Goal: Contribute content: Add original content to the website for others to see

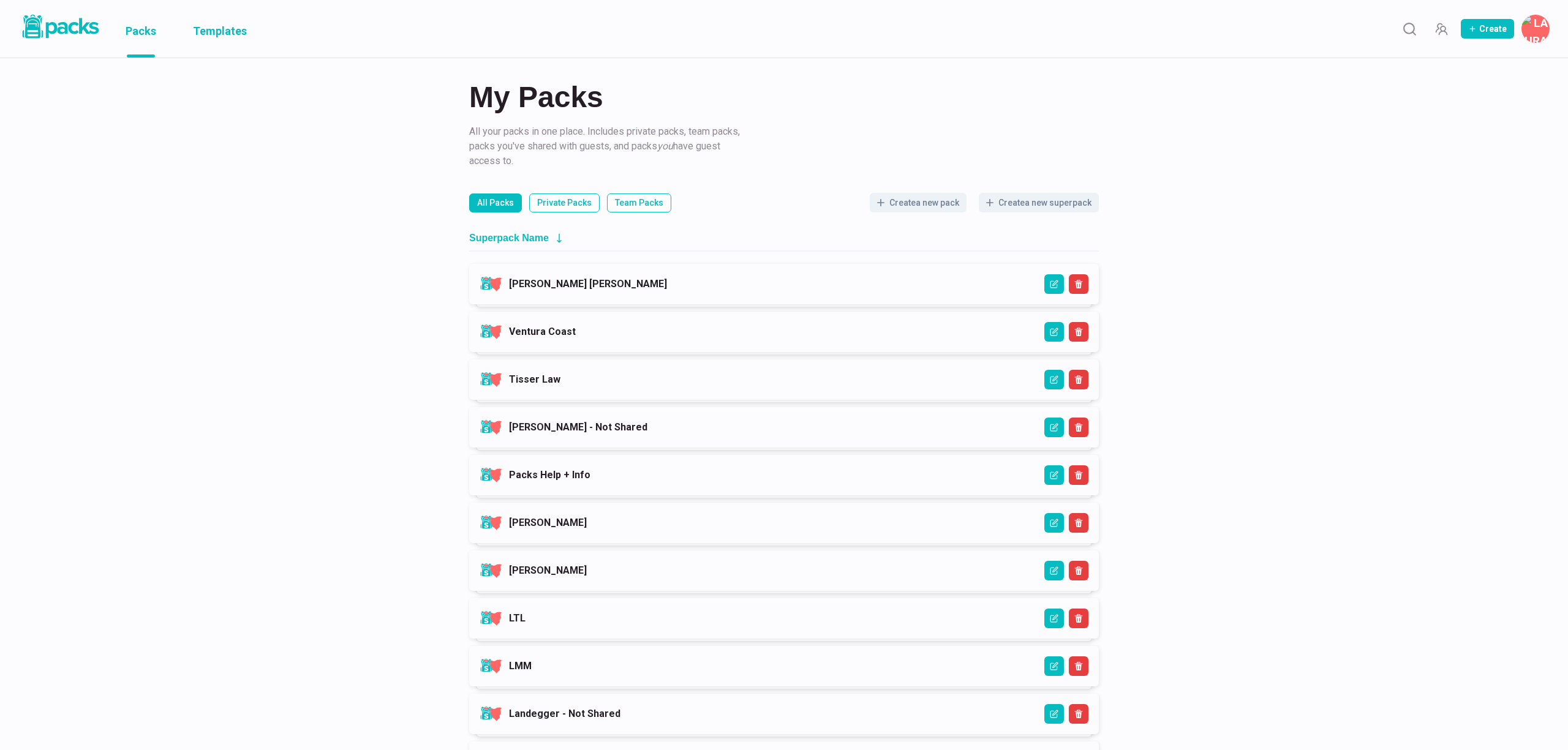
click at [229, 31] on link "Templates" at bounding box center [219, 29] width 54 height 58
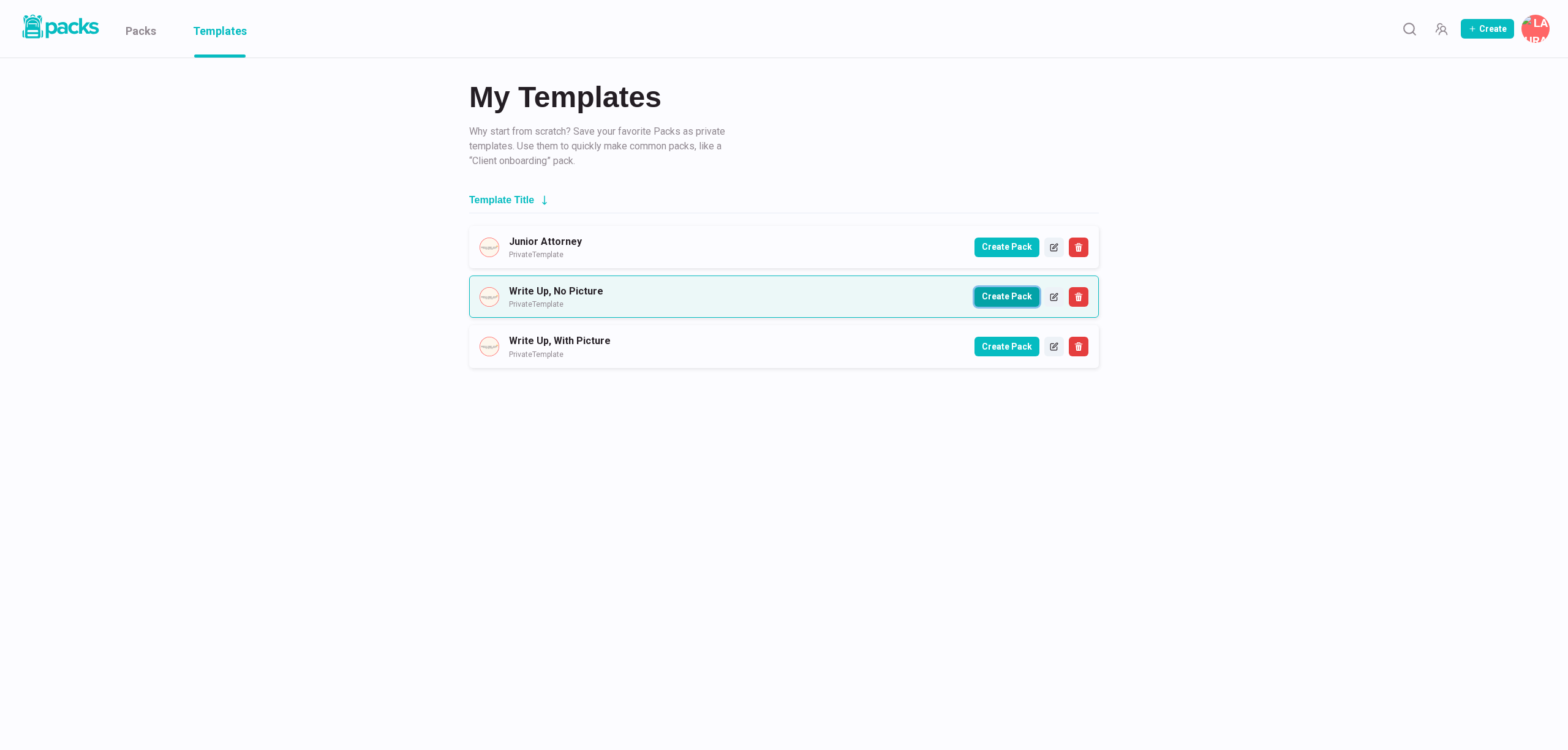
click at [1013, 303] on button "Create Pack" at bounding box center [1007, 297] width 65 height 20
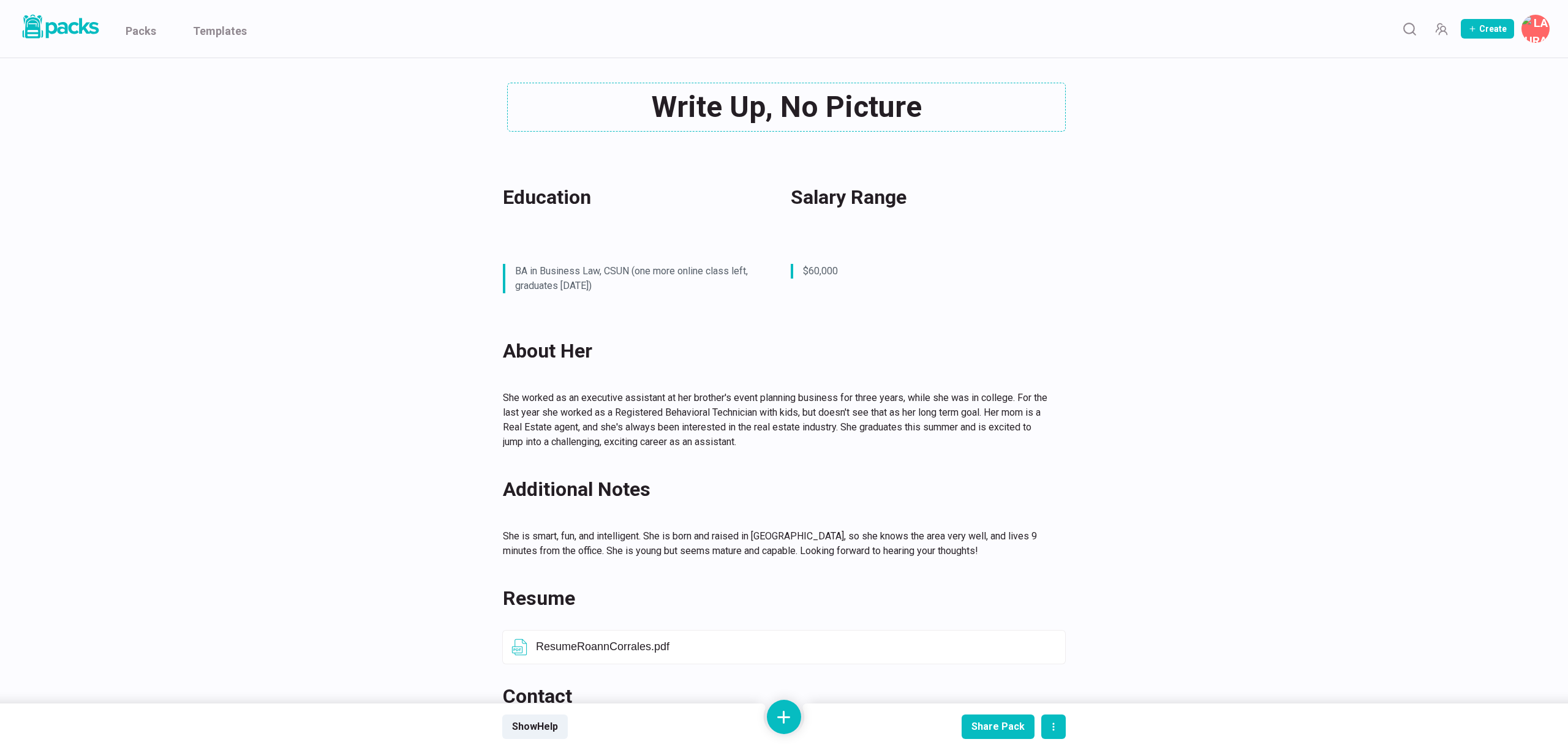
click at [766, 99] on div "Write Up, No Picture Write Up, No Picture" at bounding box center [784, 107] width 564 height 49
click at [766, 99] on textarea "Write Up, No Picture" at bounding box center [787, 107] width 559 height 49
paste textarea "Persja Moo"
type textarea "[PERSON_NAME]"
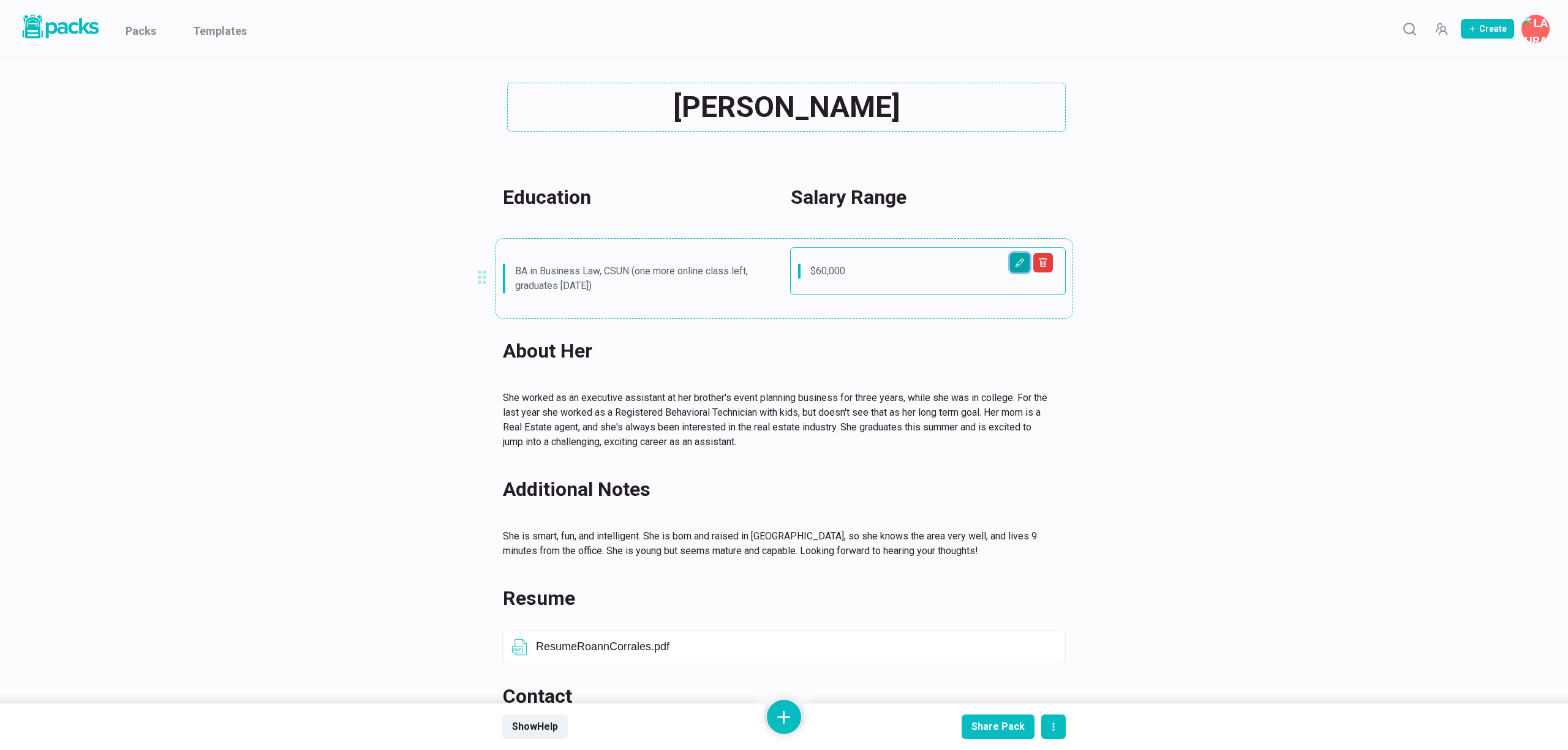
click at [1026, 266] on button "Edit asset" at bounding box center [1020, 262] width 20 height 20
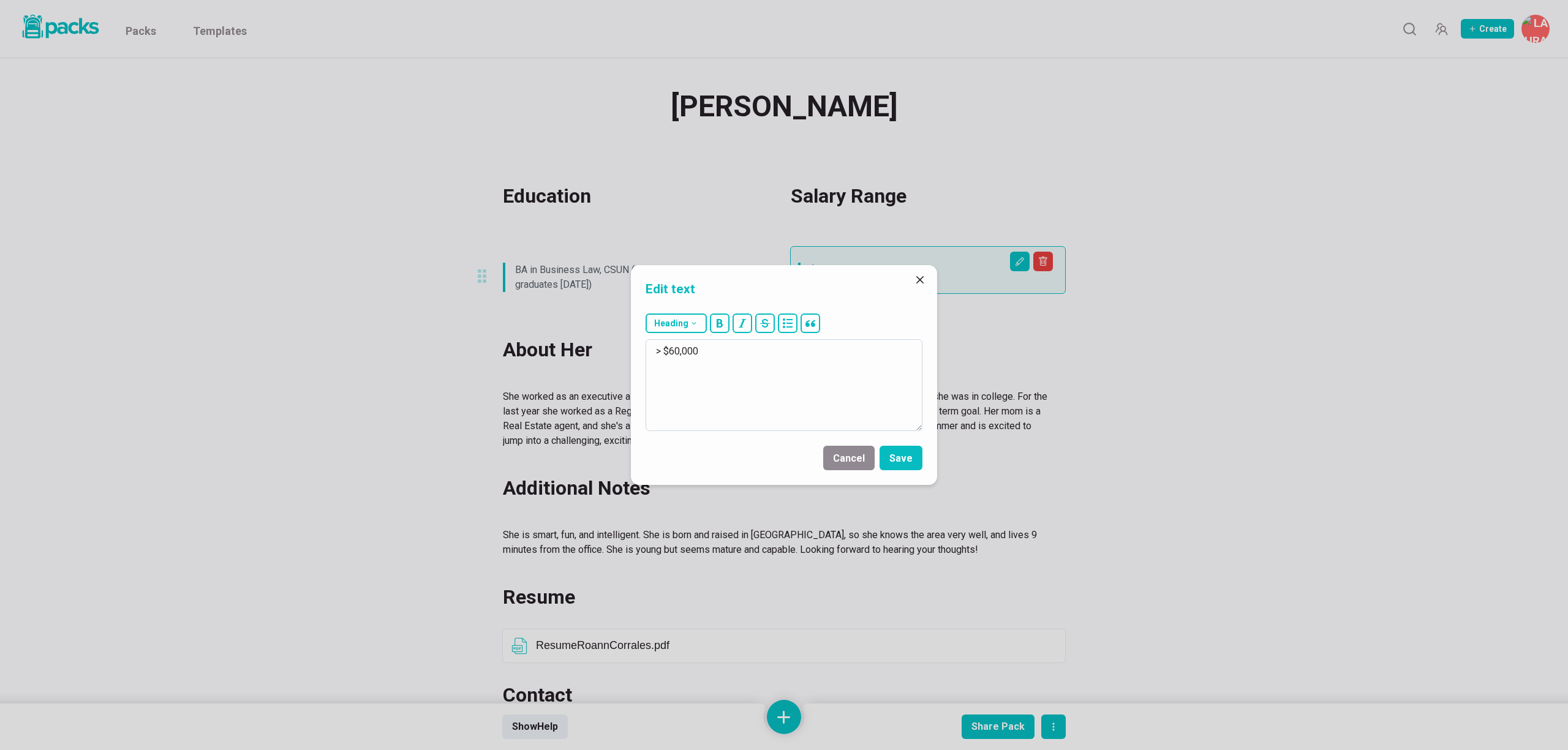
drag, startPoint x: 668, startPoint y: 347, endPoint x: 722, endPoint y: 348, distance: 54.0
click at [722, 348] on textarea "> $60,000" at bounding box center [784, 385] width 277 height 92
type textarea "> $35/hour"
click at [903, 465] on button "Save" at bounding box center [900, 458] width 43 height 25
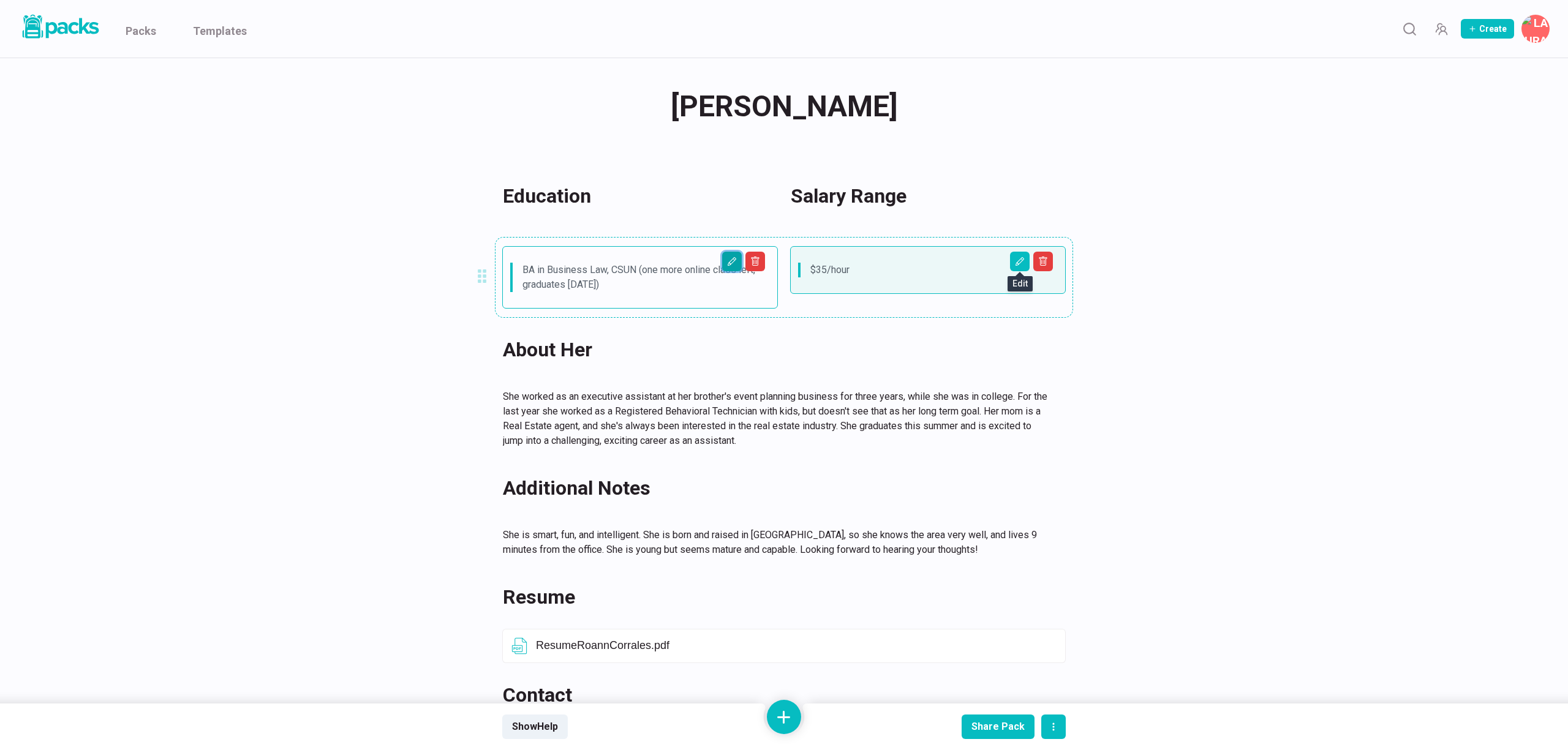
click at [730, 265] on icon "Edit asset" at bounding box center [732, 262] width 10 height 10
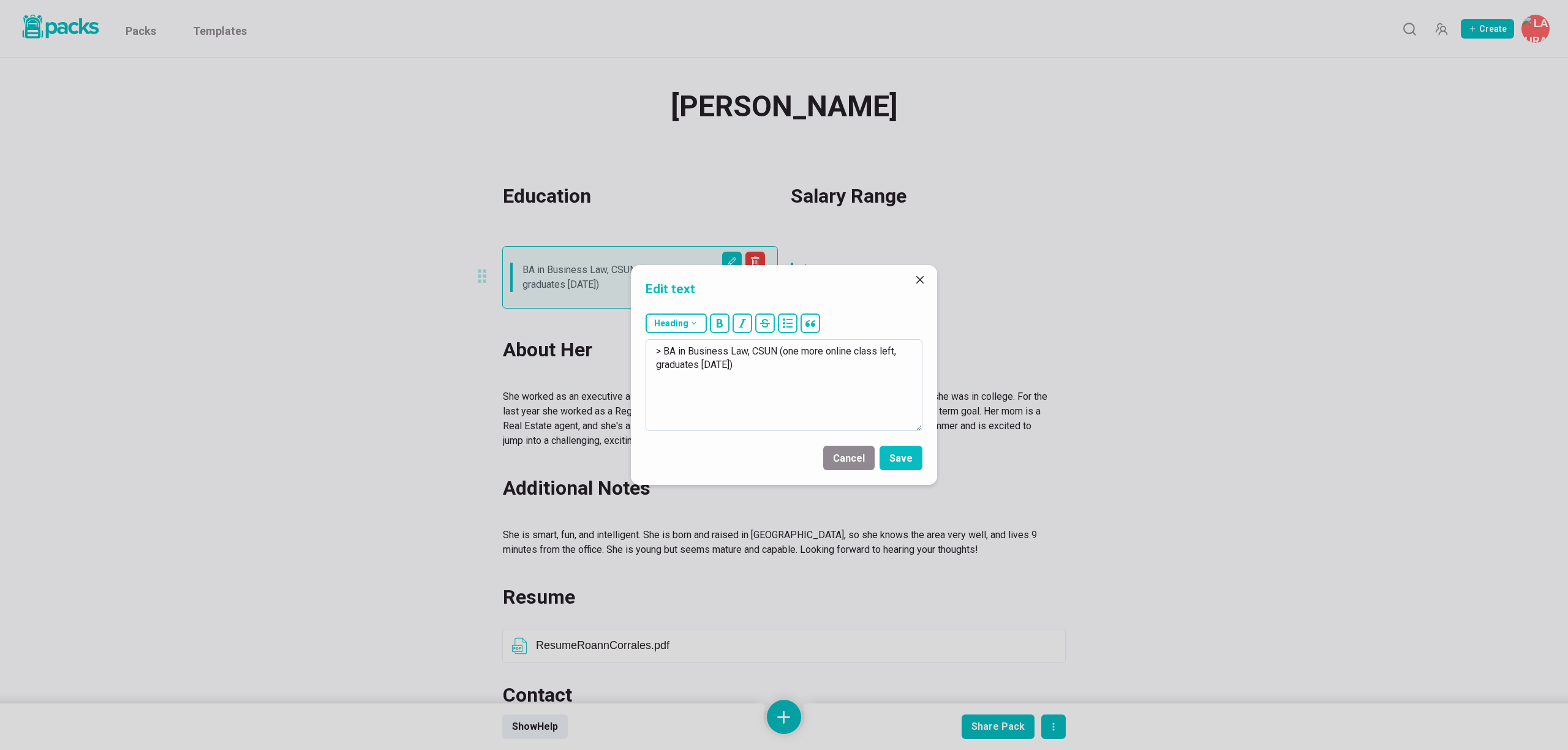
drag, startPoint x: 679, startPoint y: 355, endPoint x: 767, endPoint y: 375, distance: 90.2
click at [768, 375] on textarea "> BA in Business Law, CSUN (one more online class left, graduates [DATE])" at bounding box center [784, 385] width 277 height 92
drag, startPoint x: 674, startPoint y: 353, endPoint x: 736, endPoint y: 354, distance: 62.0
click at [736, 353] on textarea "> Bachelor of Arts: English and Literature" at bounding box center [784, 385] width 277 height 92
click at [824, 351] on textarea "> B.A. in English and Literature" at bounding box center [784, 385] width 277 height 92
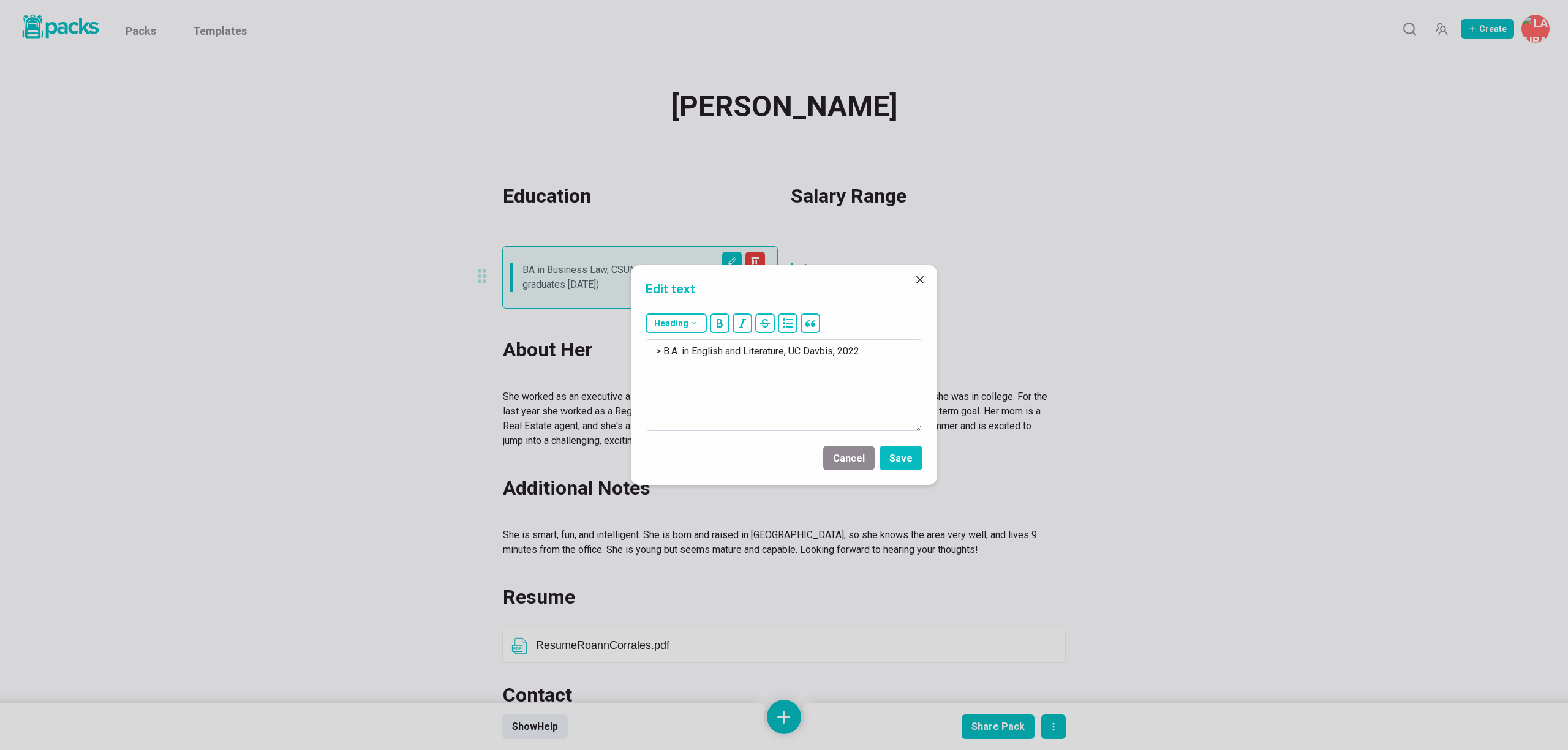
click at [830, 351] on textarea "> B.A. in English and Literature, UC Davbis, 2022" at bounding box center [784, 385] width 277 height 92
type textarea "> B.A. in English and Literature, [GEOGRAPHIC_DATA][PERSON_NAME], 2022"
click at [892, 451] on button "Save" at bounding box center [900, 458] width 43 height 25
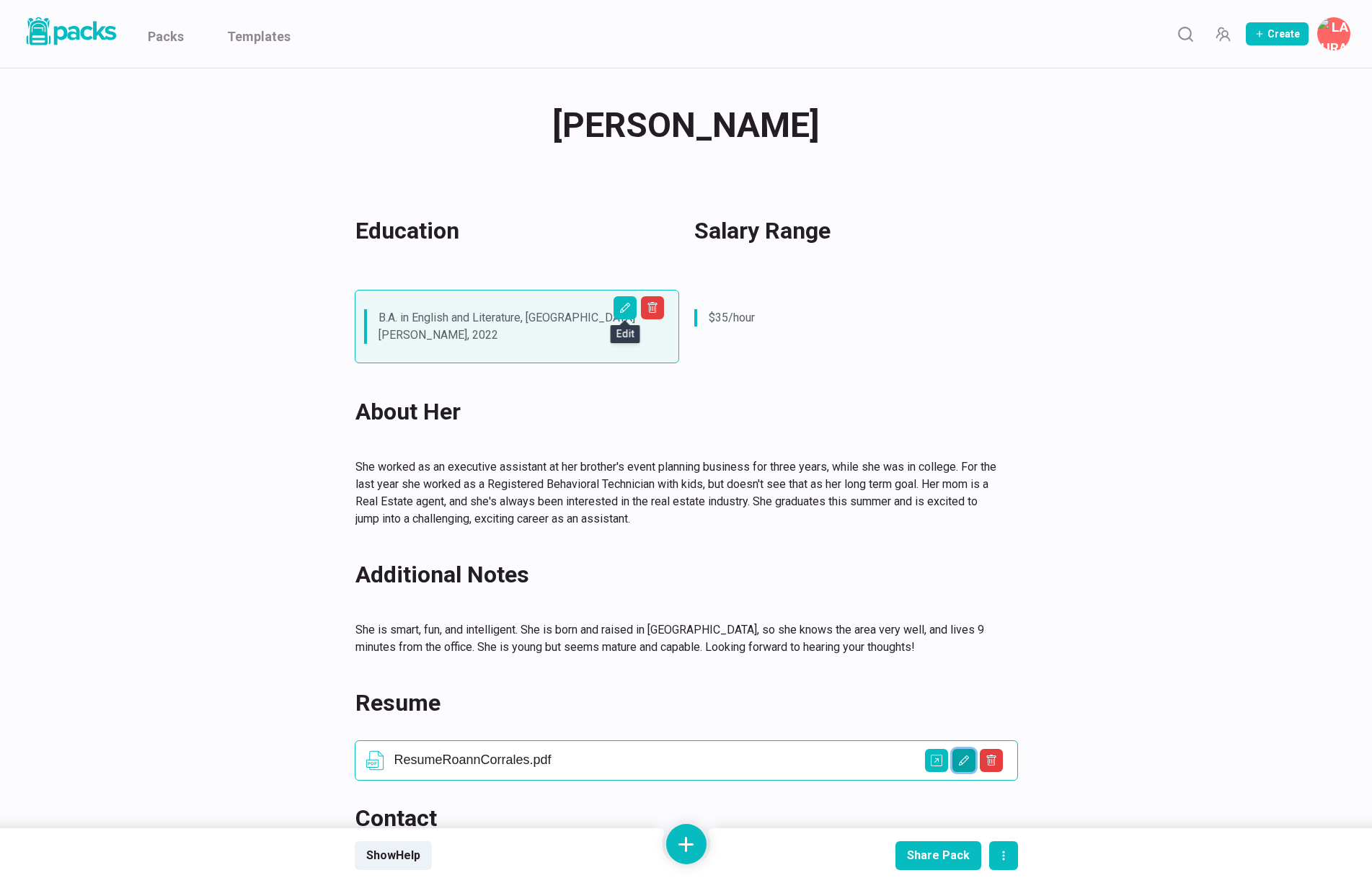
click at [964, 755] on icon "Edit asset" at bounding box center [964, 761] width 12 height 12
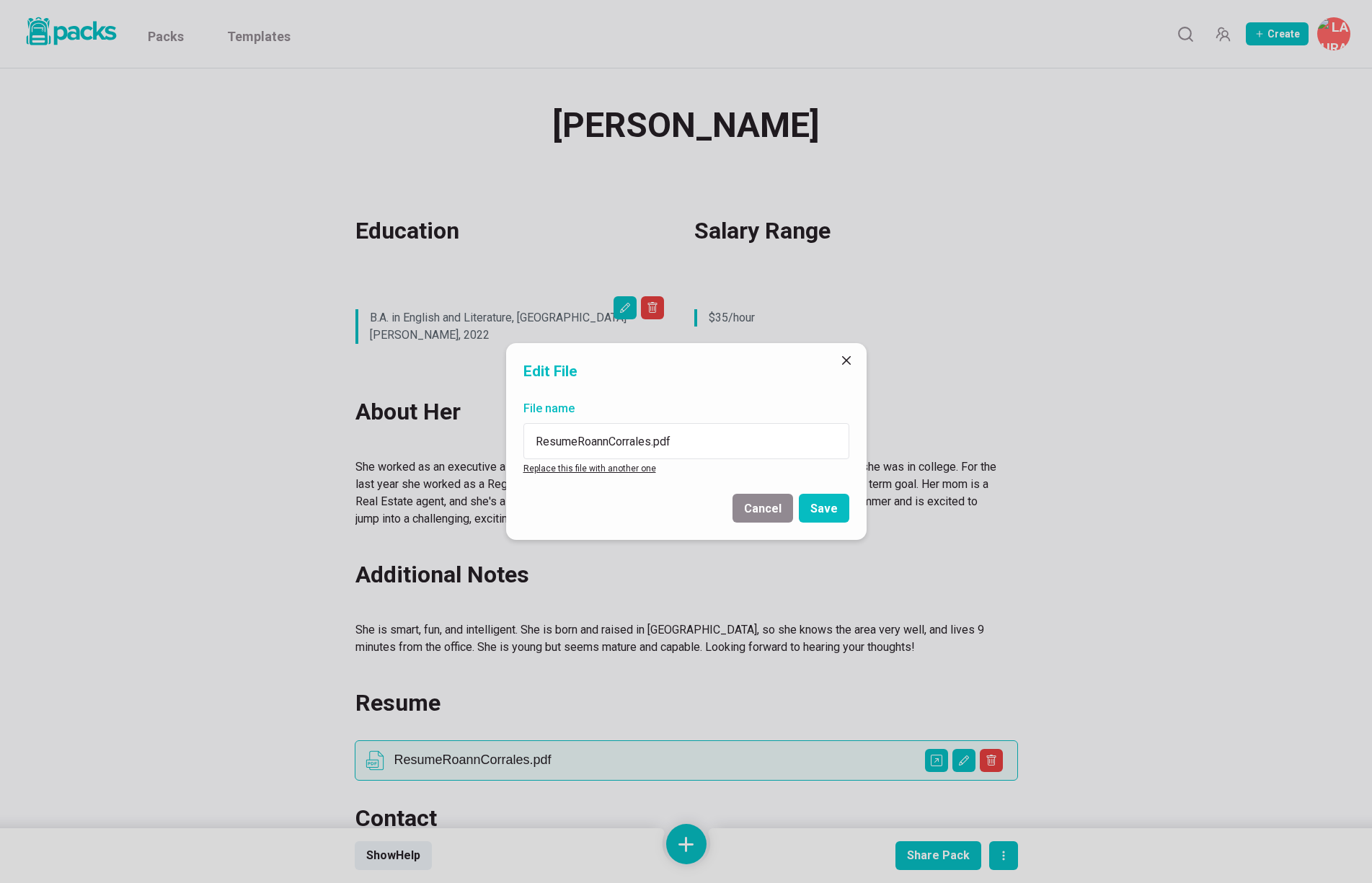
click at [636, 470] on link "Replace this file with another one" at bounding box center [590, 468] width 133 height 10
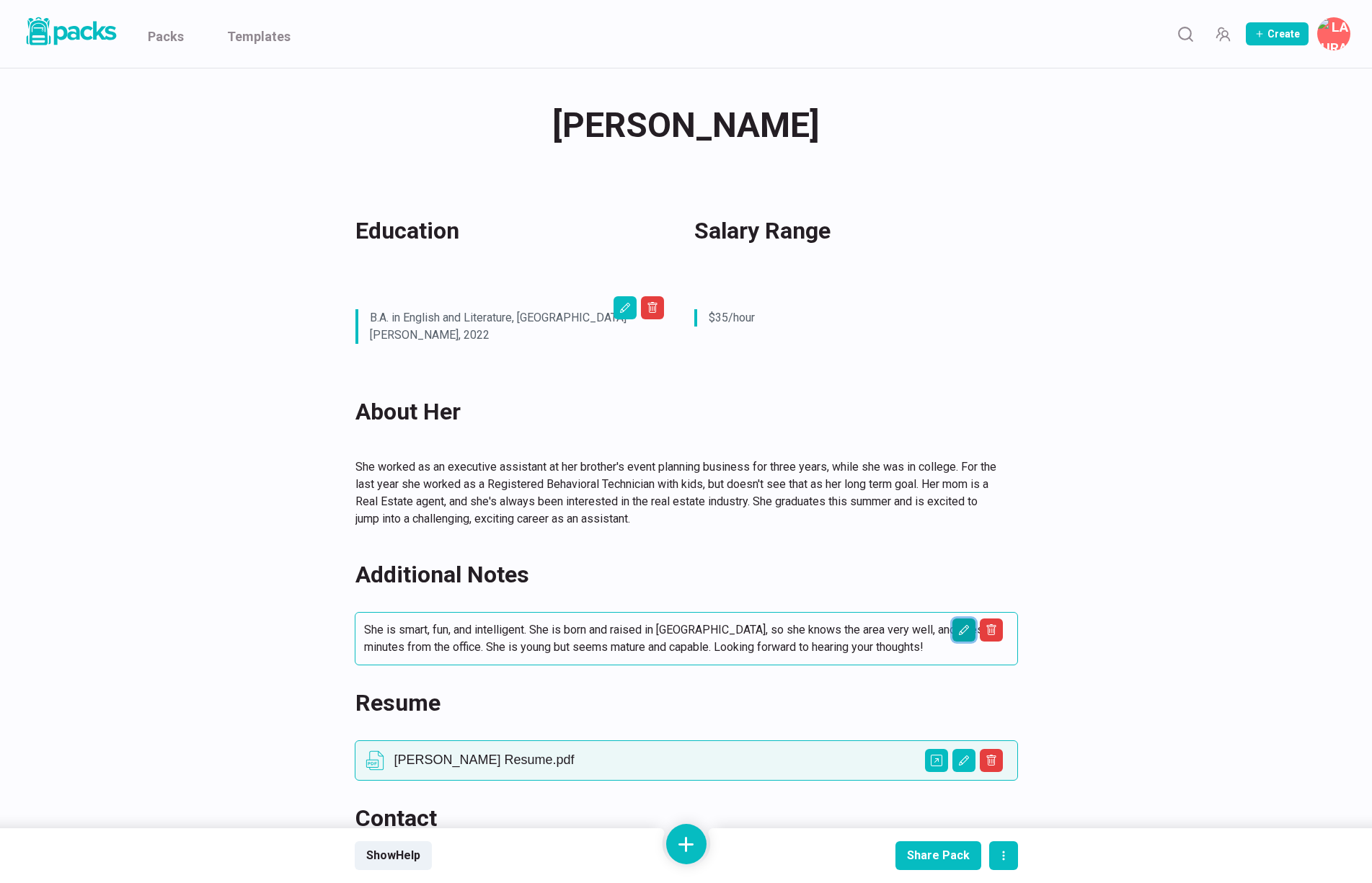
click at [967, 625] on icon "Edit asset" at bounding box center [964, 630] width 12 height 12
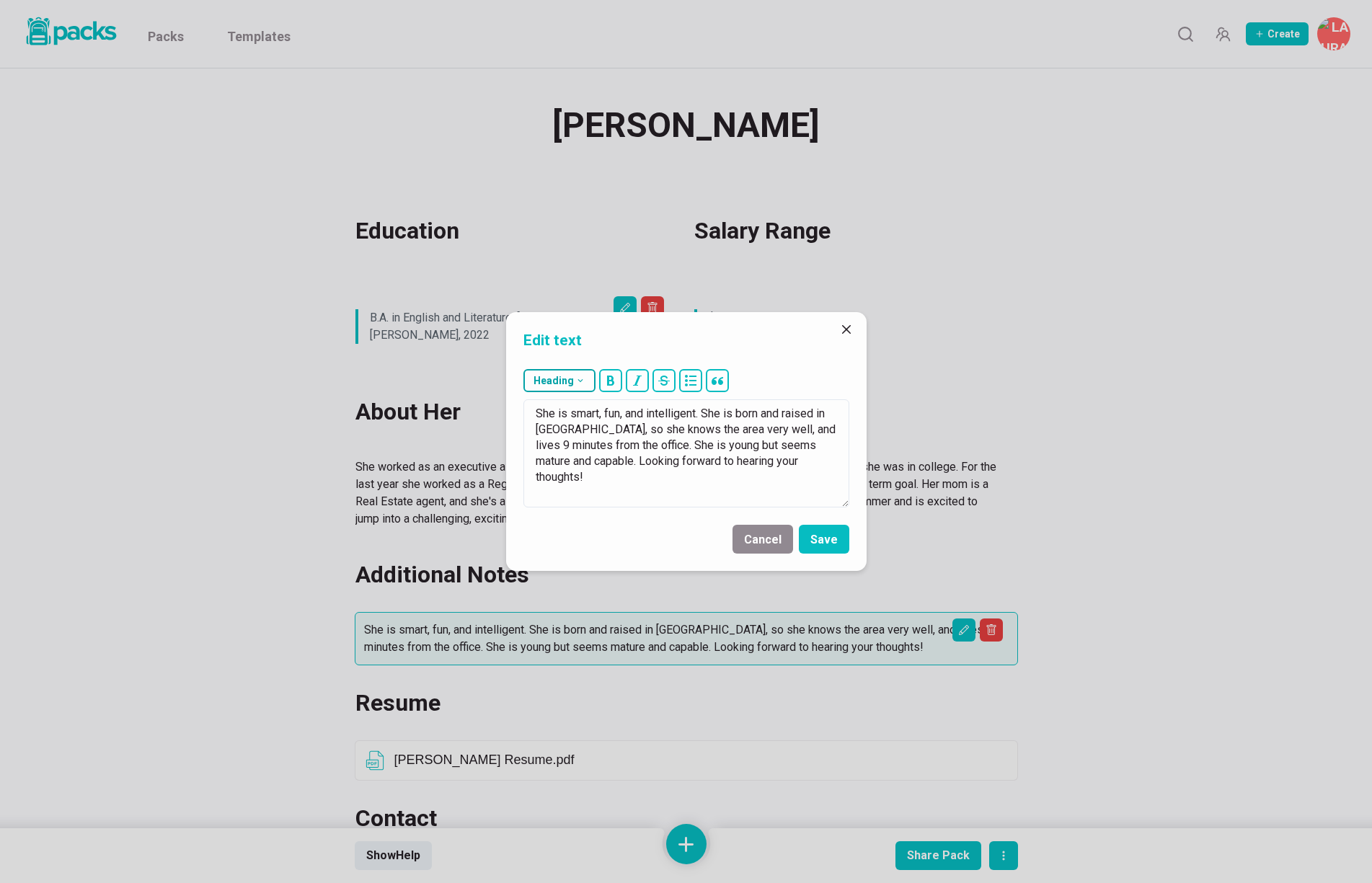
drag, startPoint x: 818, startPoint y: 471, endPoint x: 532, endPoint y: 391, distance: 297.0
click at [532, 391] on div "Heading # H1 ## H2 ### H3 She is smart, fun, and intelligent. She is born and r…" at bounding box center [686, 438] width 360 height 150
click at [605, 410] on textarea "She has a reaally nice personality, and seems willing to learn" at bounding box center [686, 454] width 326 height 108
click at [601, 438] on textarea "She has a really nice personality, and seems willing to learn" at bounding box center [686, 454] width 326 height 108
type textarea "She has a really nice personality, and seems willing to learn and grow."
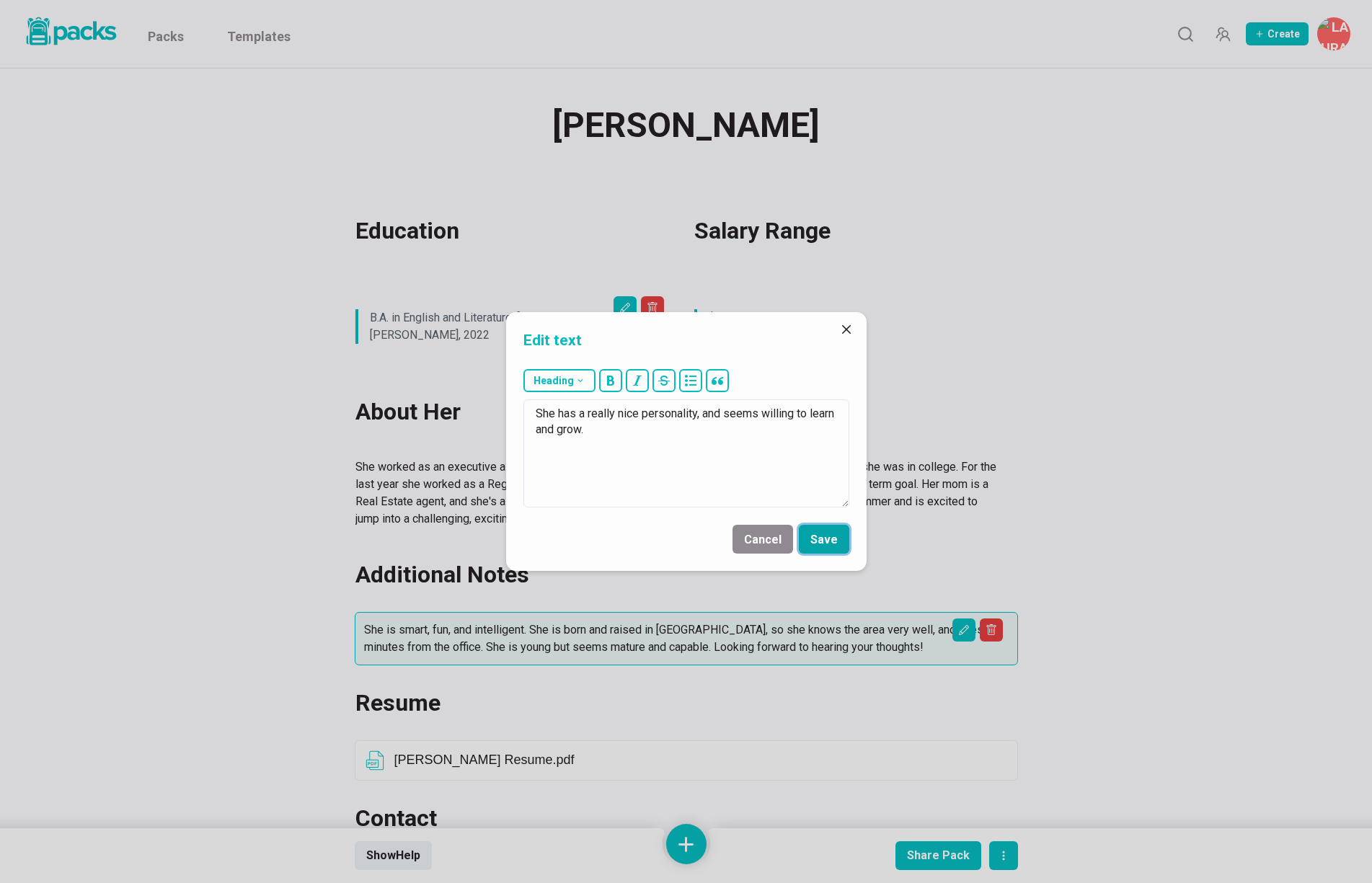
click at [839, 543] on button "Save" at bounding box center [824, 539] width 51 height 29
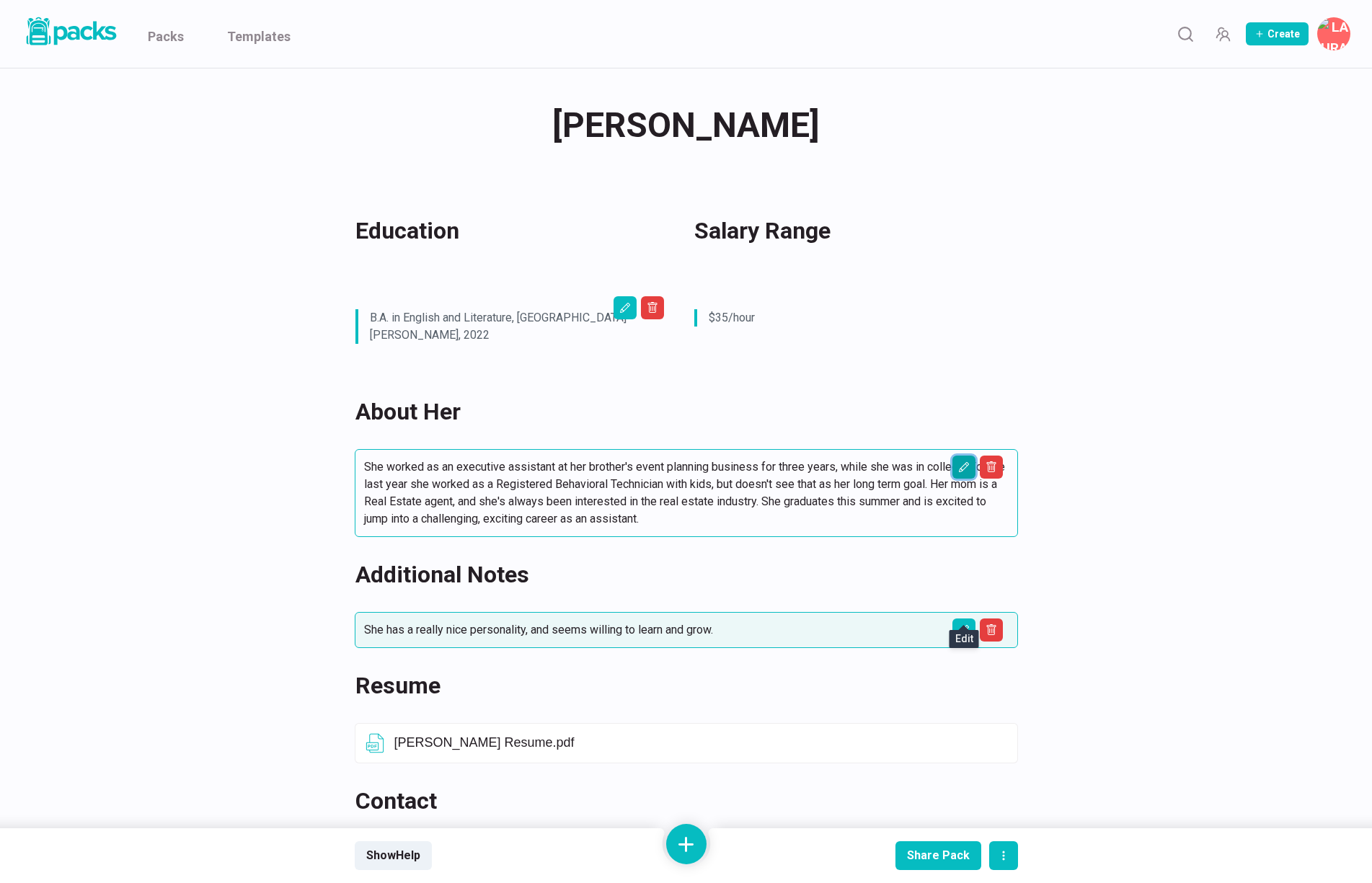
click at [963, 462] on icon "Edit asset" at bounding box center [964, 468] width 12 height 12
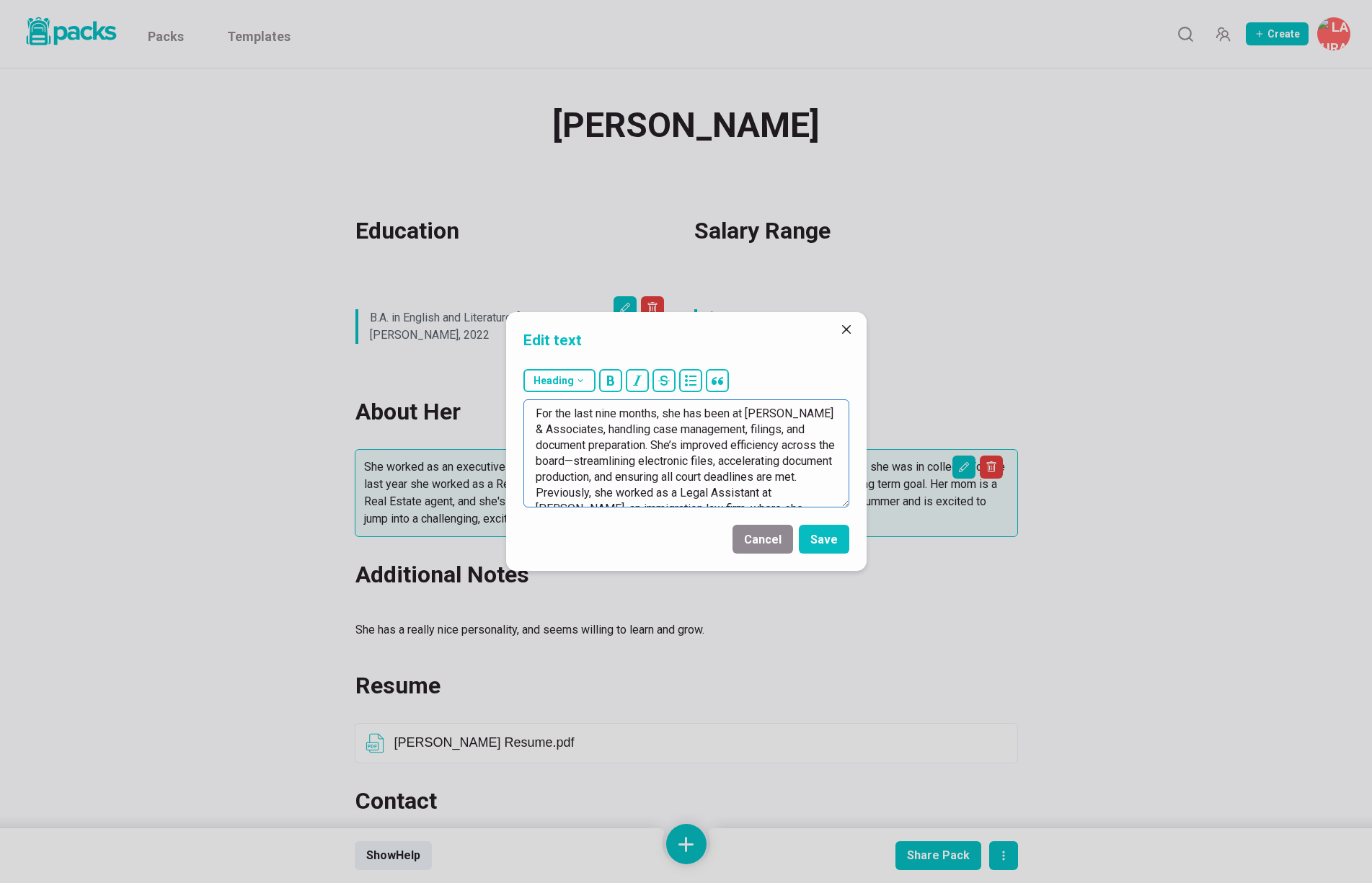
click at [601, 415] on textarea "For the last nine months, she has been at [PERSON_NAME] & Associates, handling …" at bounding box center [686, 454] width 326 height 108
drag, startPoint x: 595, startPoint y: 432, endPoint x: 601, endPoint y: 439, distance: 9.2
click at [595, 432] on textarea "For the last 9 months, she has been at [PERSON_NAME] & Associates, handling cas…" at bounding box center [686, 454] width 326 height 108
click at [758, 429] on textarea "For the last 9 months, she has been at [PERSON_NAME] & Associates, a debt colle…" at bounding box center [686, 454] width 326 height 108
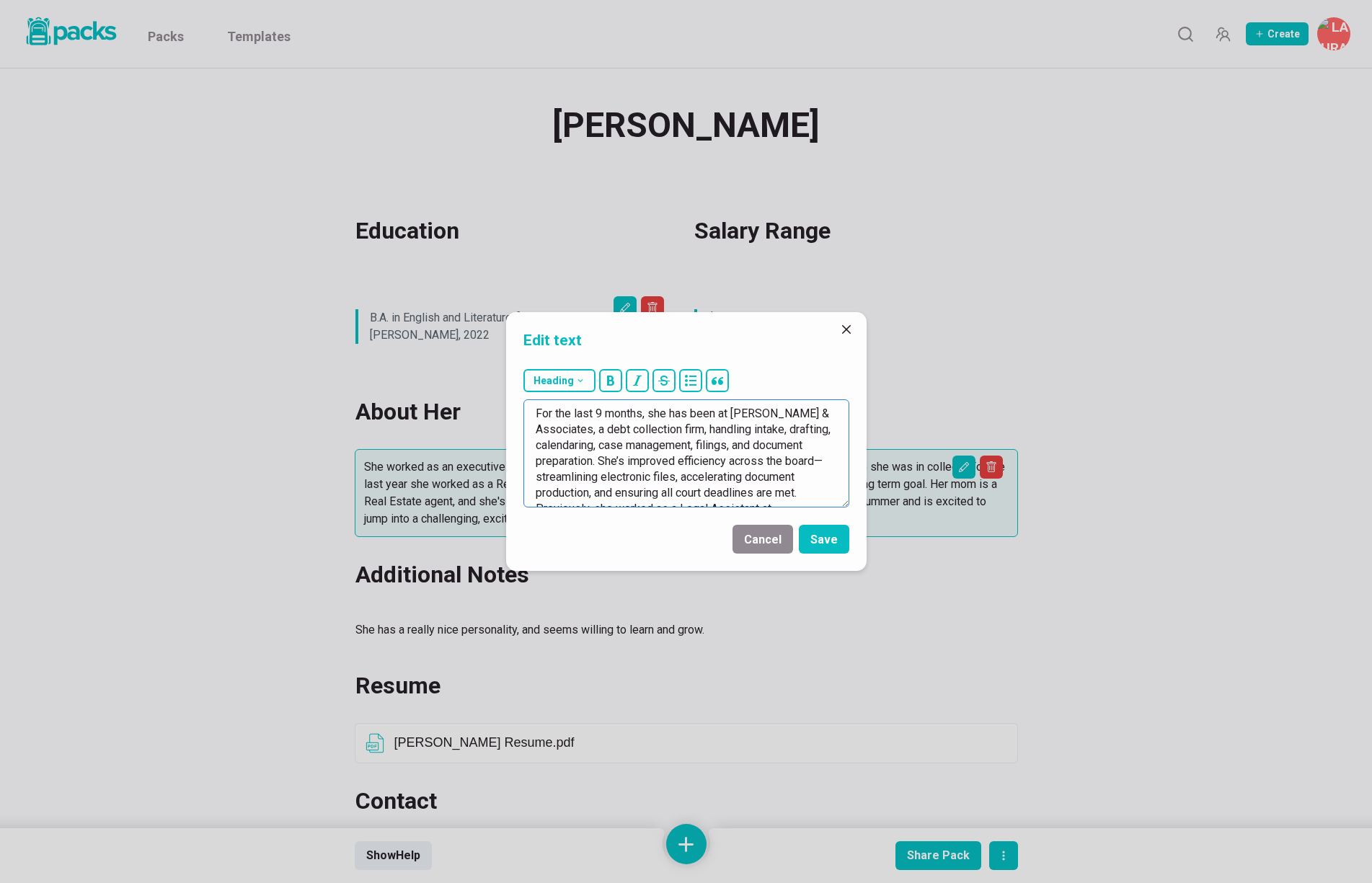
click at [701, 444] on textarea "For the last 9 months, she has been at [PERSON_NAME] & Associates, a debt colle…" at bounding box center [686, 454] width 326 height 108
click at [712, 444] on textarea "For the last 9 months, she has been at [PERSON_NAME] & Associates, a debt colle…" at bounding box center [686, 454] width 326 height 108
drag, startPoint x: 752, startPoint y: 447, endPoint x: 593, endPoint y: 457, distance: 159.3
click at [593, 457] on textarea "For the last 9 months, she has been at [PERSON_NAME] & Associates, a debt colle…" at bounding box center [686, 454] width 326 height 108
click at [833, 429] on textarea "For the last 9 months, she has been at [PERSON_NAME] & Associates, a debt colle…" at bounding box center [686, 454] width 326 height 108
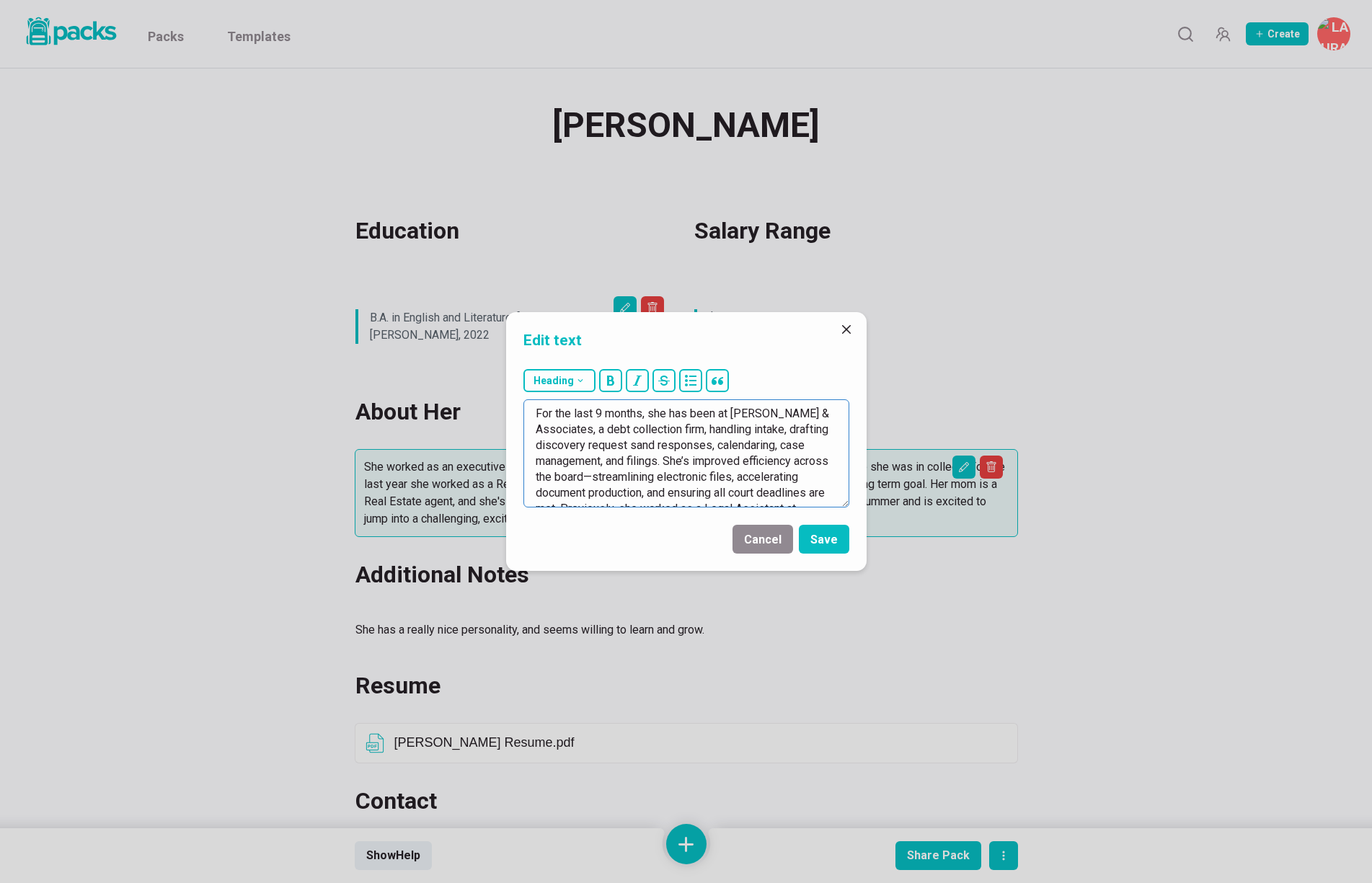
click at [634, 445] on textarea "For the last 9 months, she has been at [PERSON_NAME] & Associates, a debt colle…" at bounding box center [686, 454] width 326 height 108
drag, startPoint x: 669, startPoint y: 436, endPoint x: 561, endPoint y: 484, distance: 118.2
click at [561, 484] on textarea "For the last 9 months, she has been at [PERSON_NAME] & Associates, a debt colle…" at bounding box center [686, 454] width 326 height 108
click at [774, 454] on textarea "For the last 9 months, she has been at [PERSON_NAME] & Associates, a debt colle…" at bounding box center [686, 454] width 326 height 108
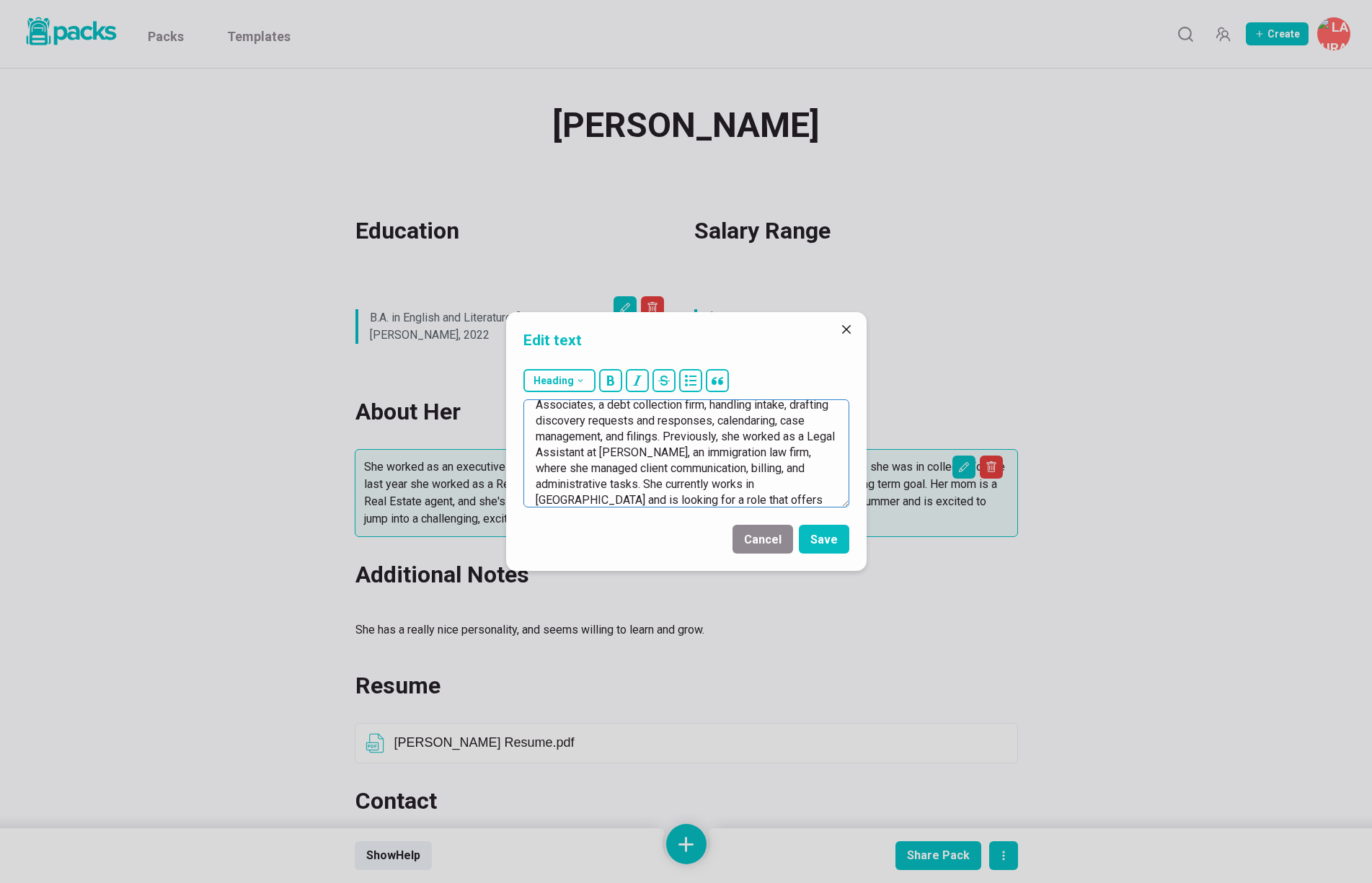
click at [774, 454] on textarea "For the last 9 months, she has been at [PERSON_NAME] & Associates, a debt colle…" at bounding box center [686, 454] width 326 height 108
click at [609, 468] on textarea "For the last 9 months, she has been at [PERSON_NAME] & Associates, a debt colle…" at bounding box center [686, 454] width 326 height 108
click at [652, 473] on textarea "For the last 9 months, she has been at [PERSON_NAME] & Associates, a debt colle…" at bounding box center [686, 454] width 326 height 108
click at [672, 468] on textarea "For the last 9 months, she has been at [PERSON_NAME] & Associates, a debt colle…" at bounding box center [686, 454] width 326 height 108
click at [621, 486] on textarea "For the last 9 months, she has been at [PERSON_NAME] & Associates, a debt colle…" at bounding box center [686, 454] width 326 height 108
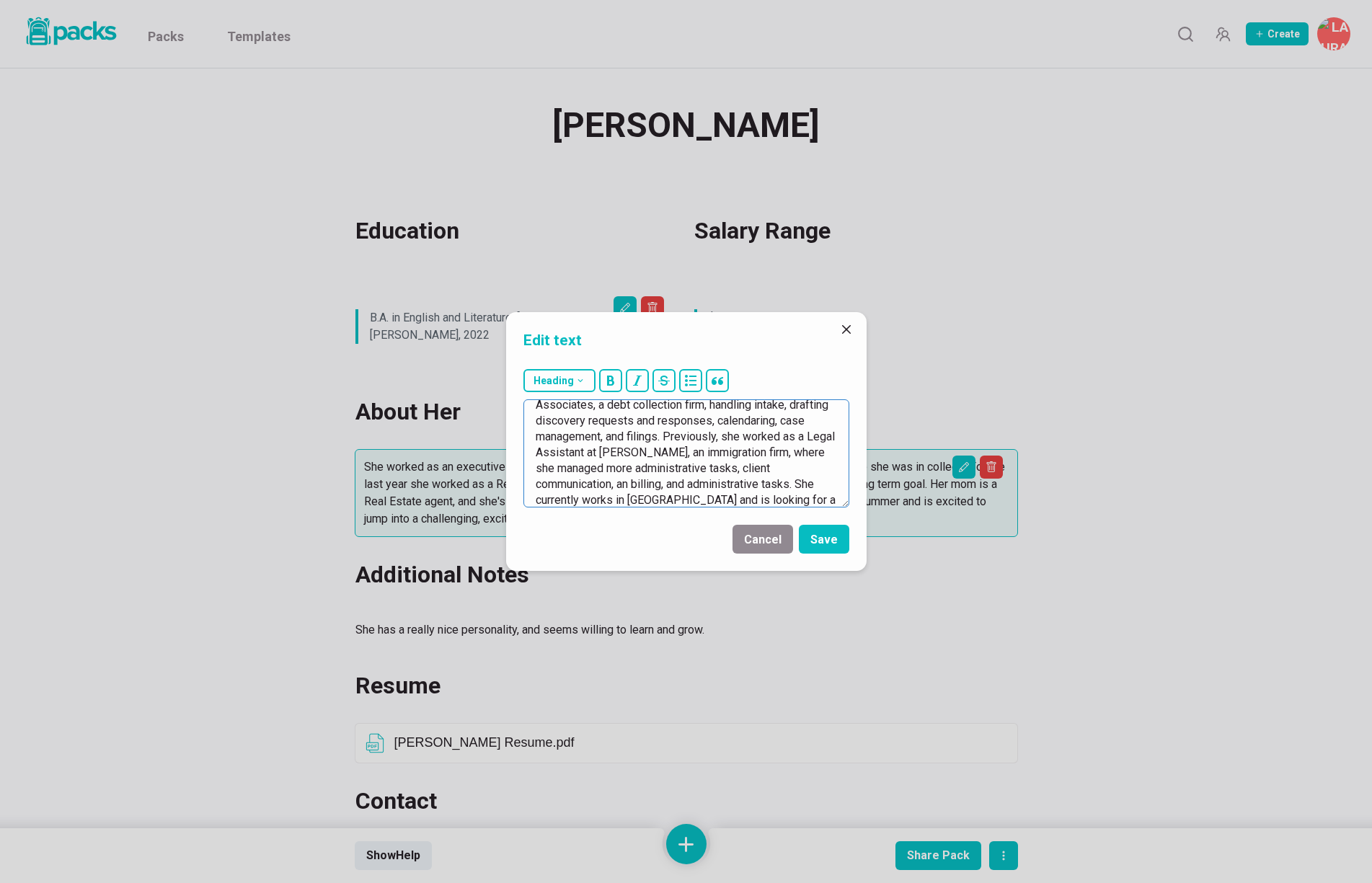
click at [630, 485] on textarea "For the last 9 months, she has been at [PERSON_NAME] & Associates, a debt colle…" at bounding box center [686, 454] width 326 height 108
drag, startPoint x: 673, startPoint y: 486, endPoint x: 801, endPoint y: 481, distance: 128.1
click at [801, 480] on textarea "For the last 9 months, she has been at [PERSON_NAME] & Associates, a debt colle…" at bounding box center [686, 454] width 326 height 108
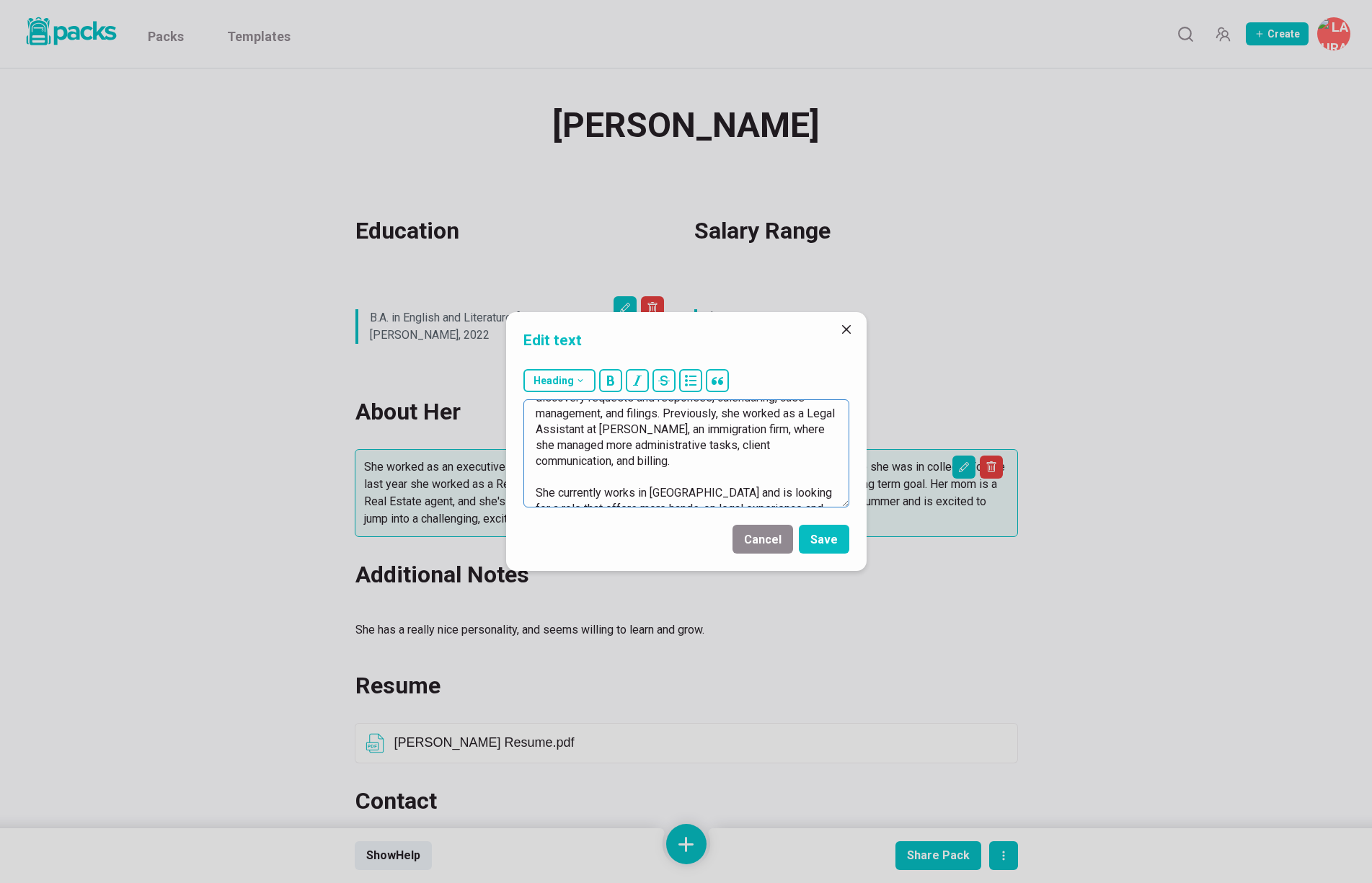
scroll to position [63, 0]
drag, startPoint x: 695, startPoint y: 478, endPoint x: 821, endPoint y: 493, distance: 126.9
click at [822, 493] on textarea "For the last 9 months, she has been at [PERSON_NAME] & Associates, a debt colle…" at bounding box center [686, 454] width 326 height 108
click at [601, 493] on textarea "For the last 9 months, she has been at [PERSON_NAME] & Associates, a debt colle…" at bounding box center [686, 454] width 326 height 108
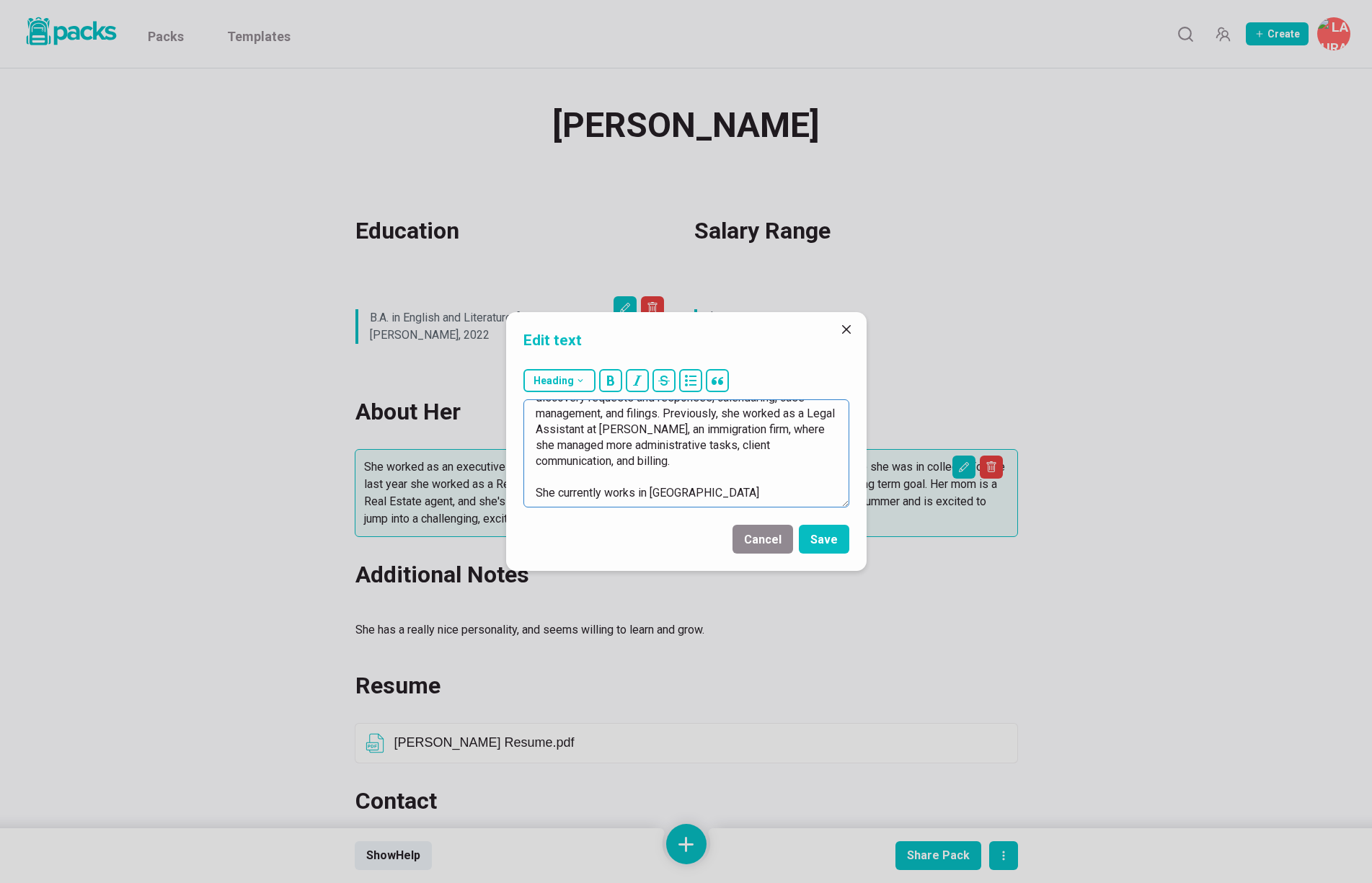
click at [600, 493] on textarea "For the last 9 months, she has been at [PERSON_NAME] & Associates, a debt colle…" at bounding box center [686, 454] width 326 height 108
drag, startPoint x: 643, startPoint y: 495, endPoint x: 597, endPoint y: 493, distance: 46.0
click at [597, 493] on textarea "For the last 9 months, she has been at [PERSON_NAME] & Associates, a debt colle…" at bounding box center [686, 454] width 326 height 108
click at [774, 494] on textarea "For the last 9 months, she has been at [PERSON_NAME] & Associates, a debt colle…" at bounding box center [686, 454] width 326 height 108
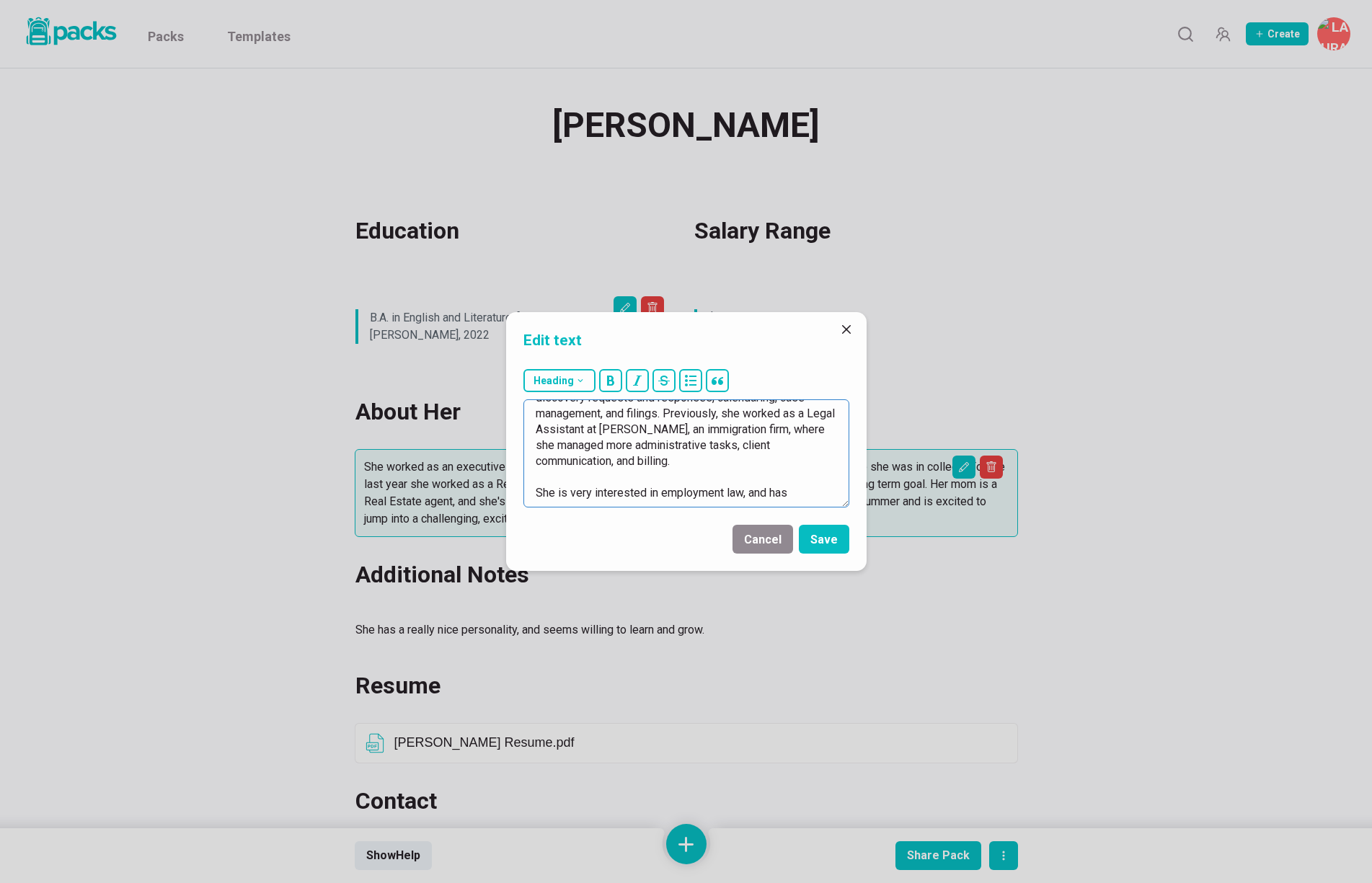
click at [774, 494] on textarea "For the last 9 months, she has been at [PERSON_NAME] & Associates, a debt colle…" at bounding box center [686, 454] width 326 height 108
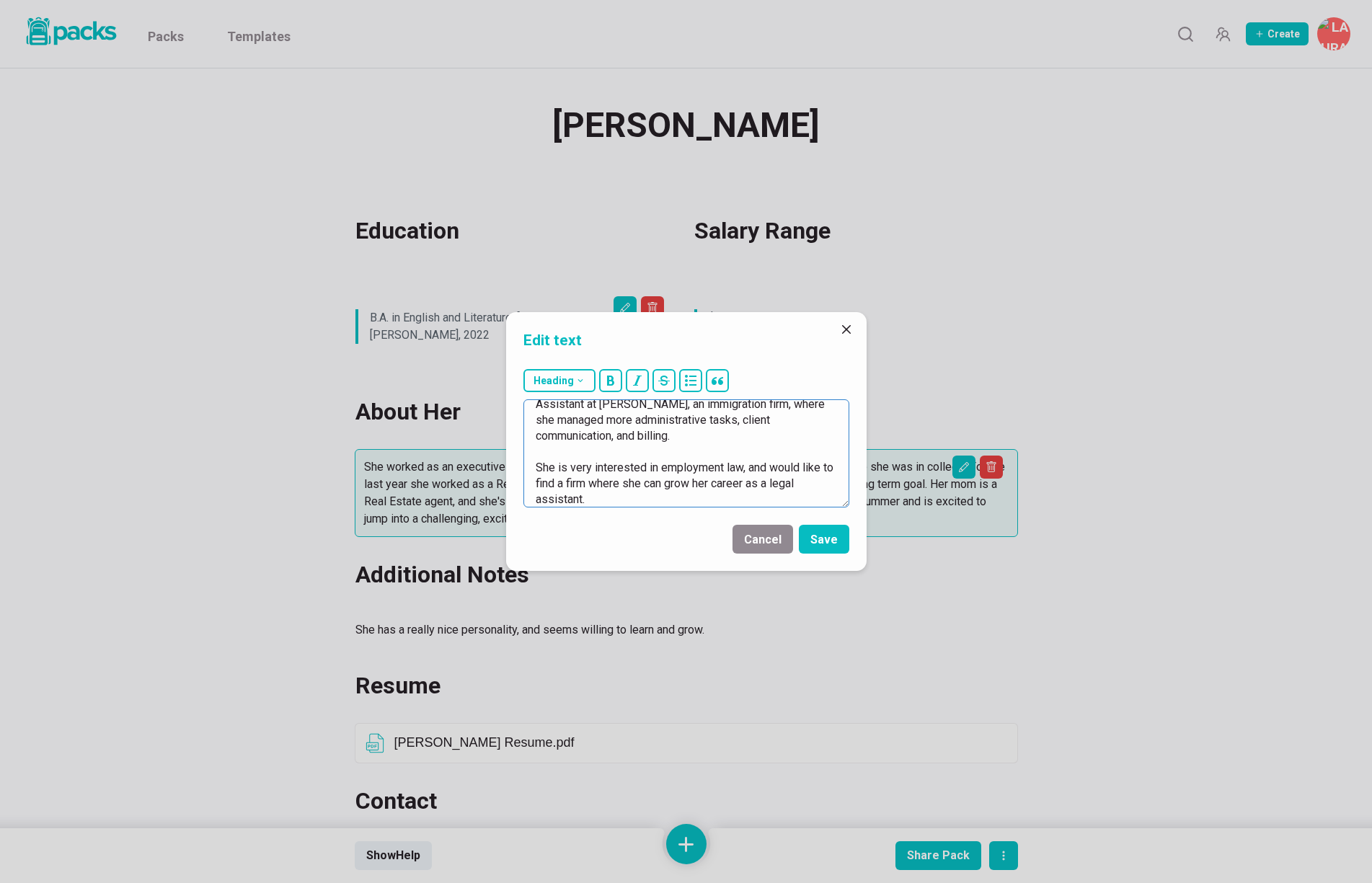
scroll to position [0, 0]
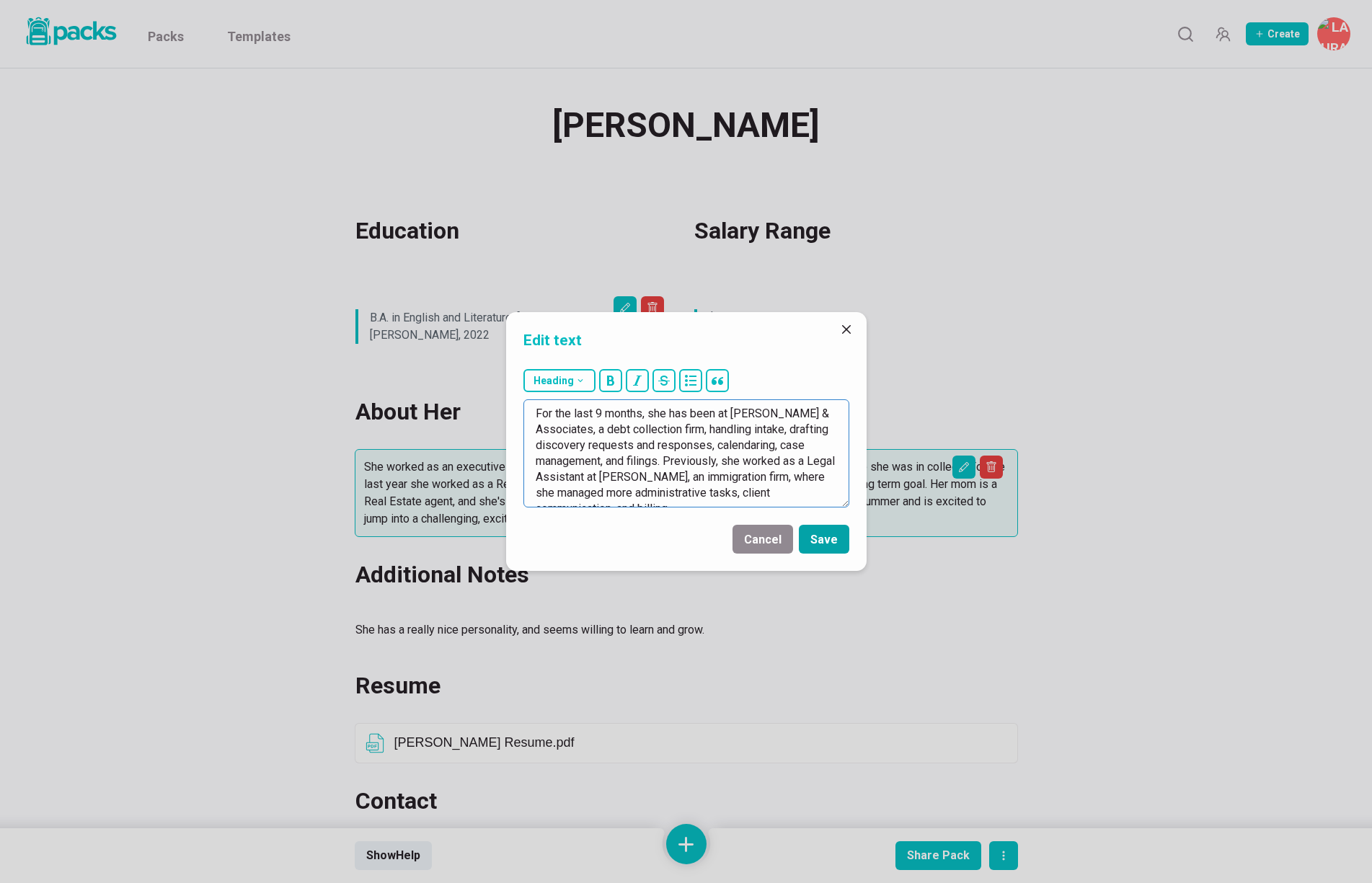
type textarea "For the last 9 months, she has been at [PERSON_NAME] & Associates, a debt colle…"
click at [833, 543] on button "Save" at bounding box center [824, 539] width 51 height 29
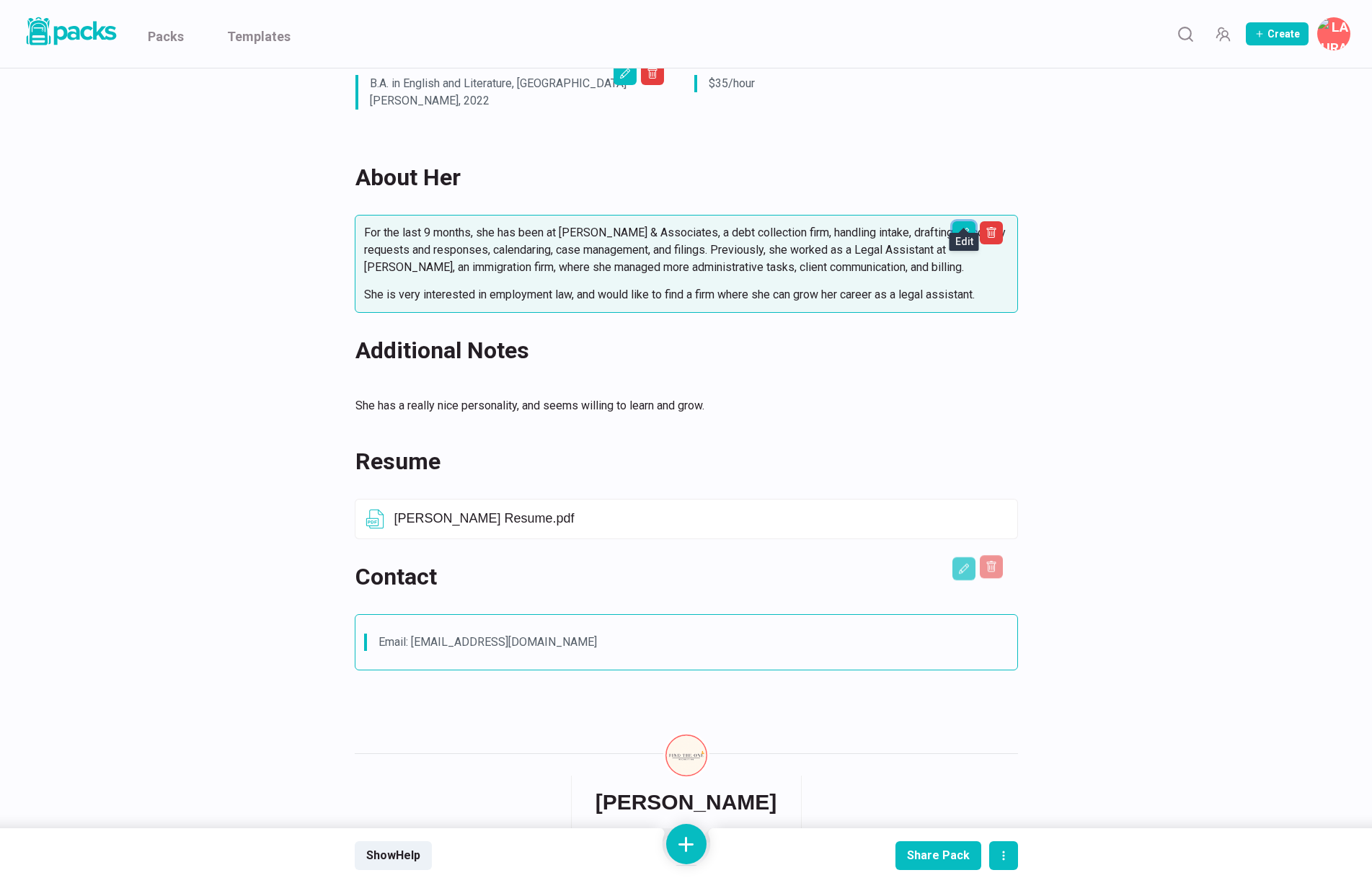
scroll to position [238, 0]
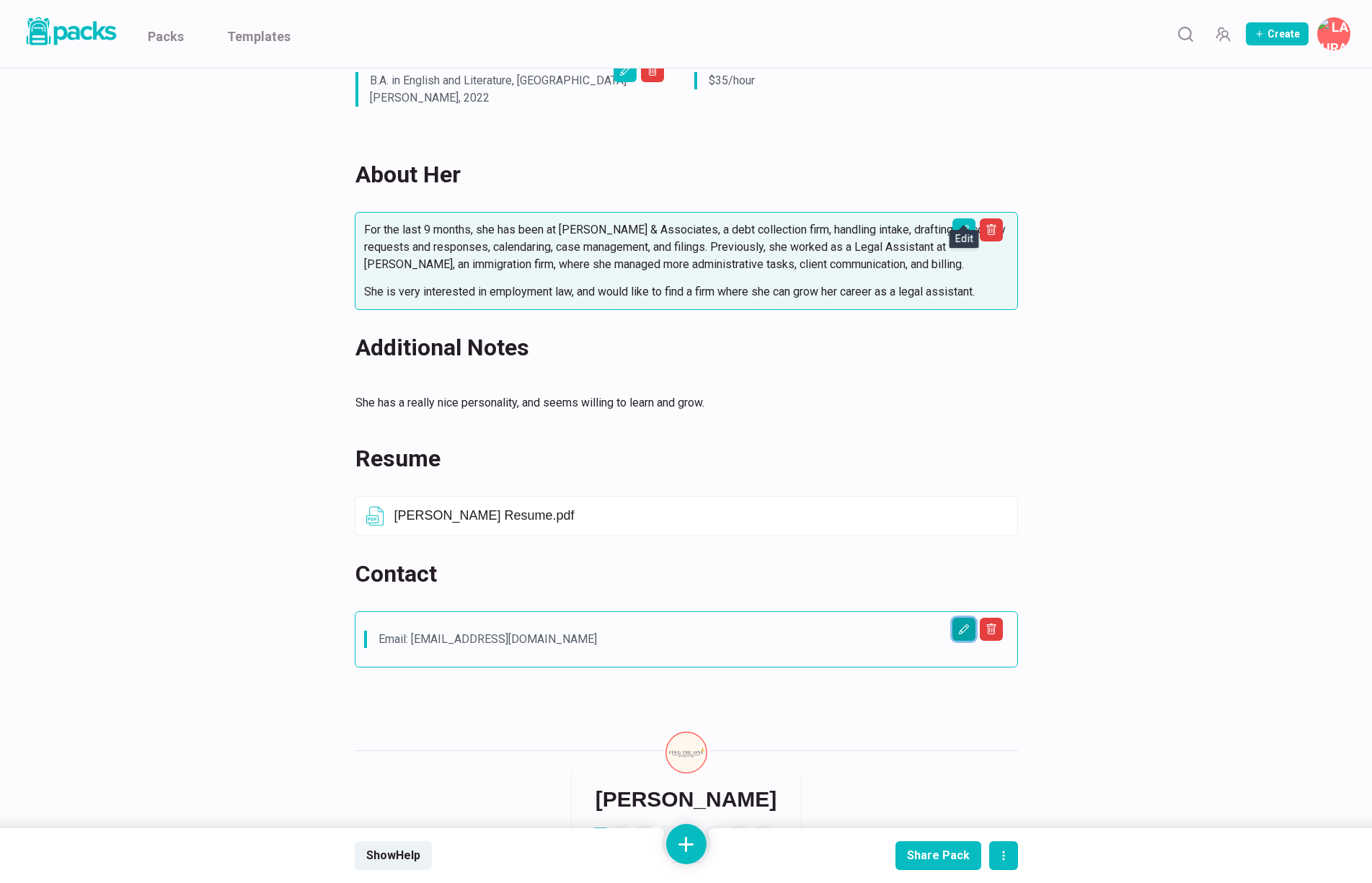
click at [958, 625] on icon "Edit asset" at bounding box center [963, 630] width 10 height 10
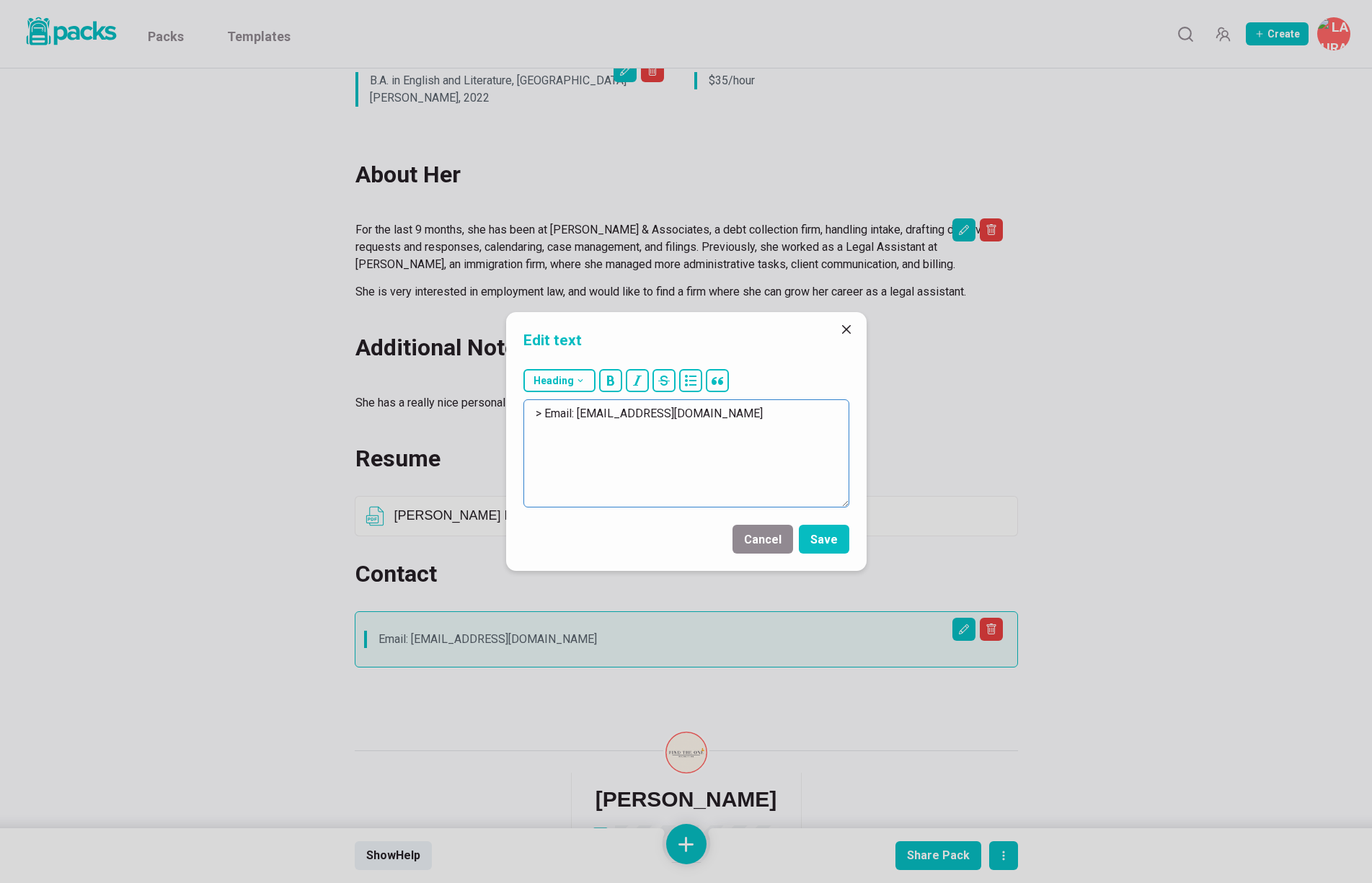
click at [811, 413] on textarea "> Email: [EMAIL_ADDRESS][DOMAIN_NAME]" at bounding box center [686, 454] width 326 height 108
paste textarea "[PHONE_NUMBER]"
drag, startPoint x: 587, startPoint y: 415, endPoint x: 793, endPoint y: 413, distance: 206.0
click at [793, 413] on textarea "> Email: [EMAIL_ADDRESS][DOMAIN_NAME] > Phone: [PHONE_NUMBER]" at bounding box center [686, 454] width 326 height 108
paste textarea "[EMAIL_ADDRESS][DOMAIN_NAME]"
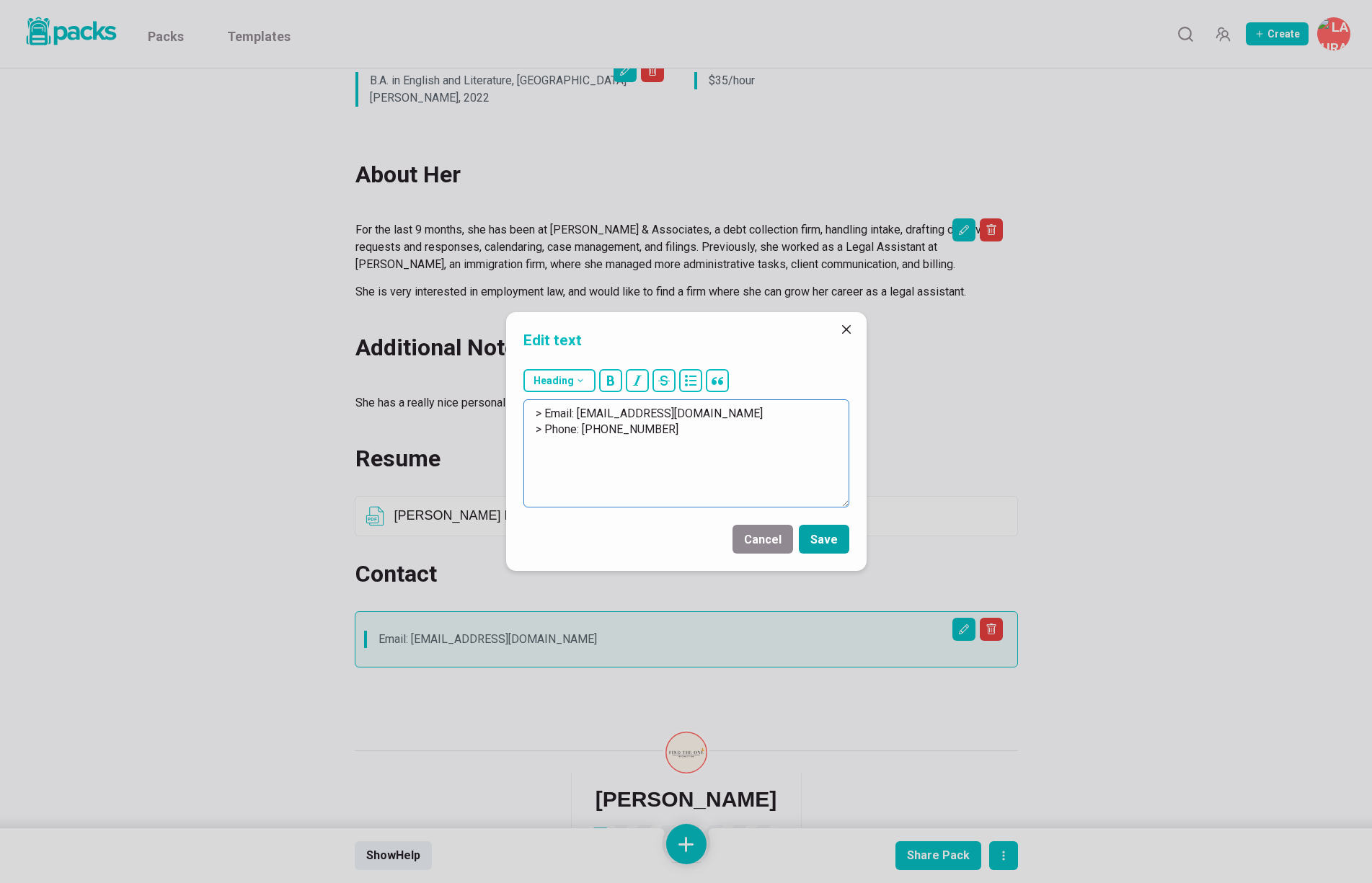
type textarea "> Email: [EMAIL_ADDRESS][DOMAIN_NAME] > Phone: [PHONE_NUMBER]"
click at [819, 538] on button "Save" at bounding box center [824, 539] width 51 height 29
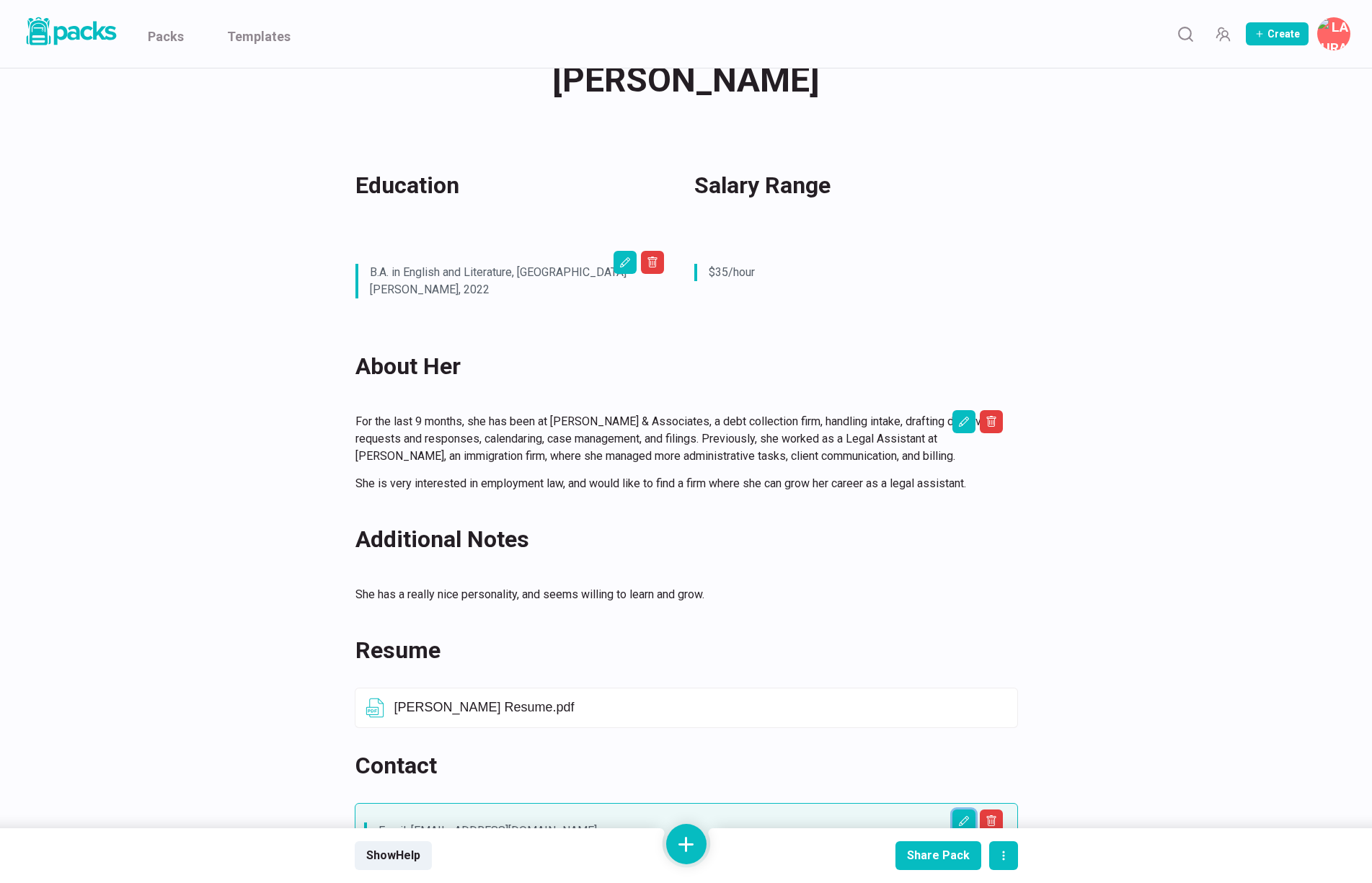
scroll to position [0, 0]
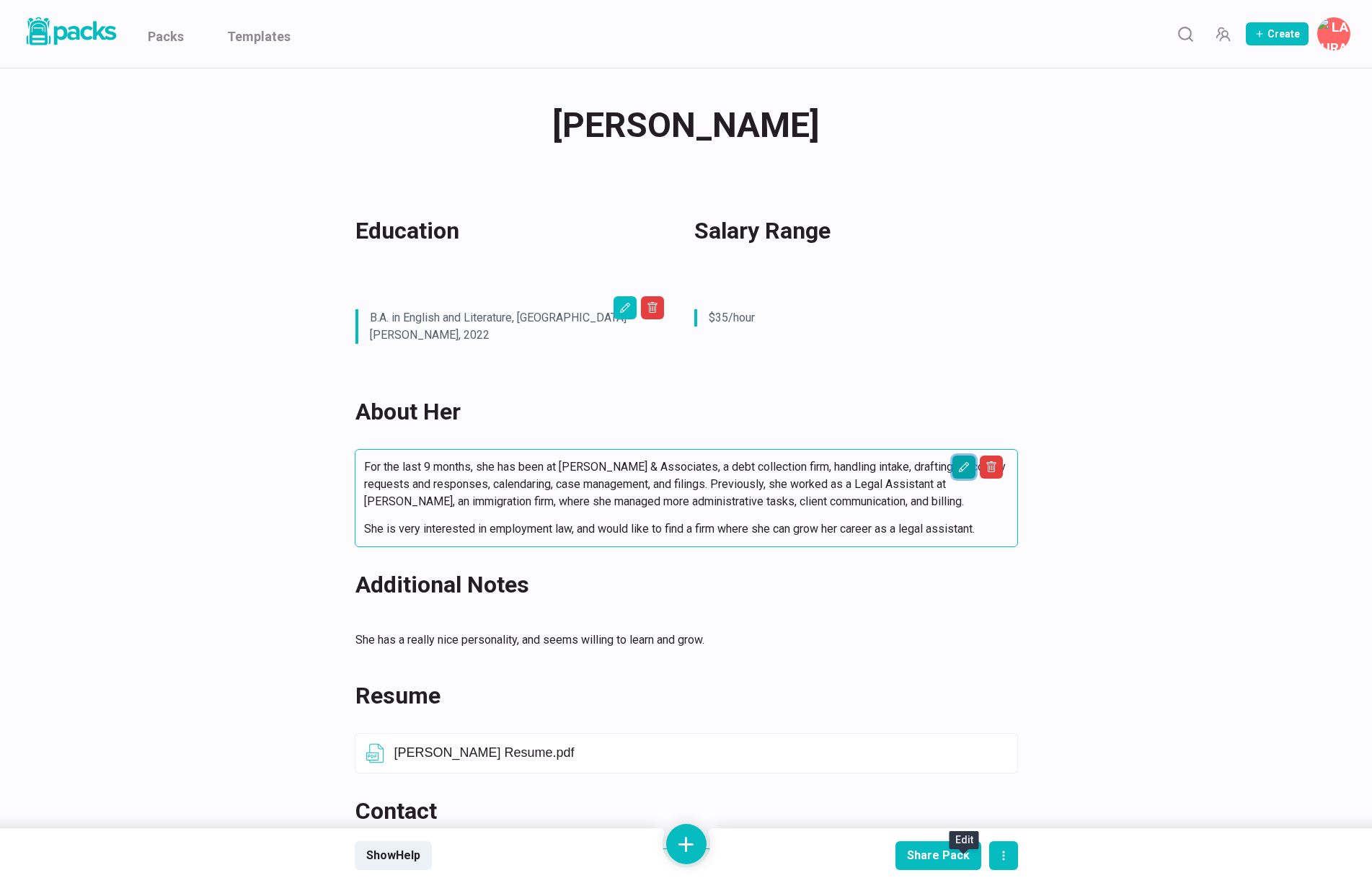
click at [963, 462] on icon "Edit asset" at bounding box center [964, 468] width 12 height 12
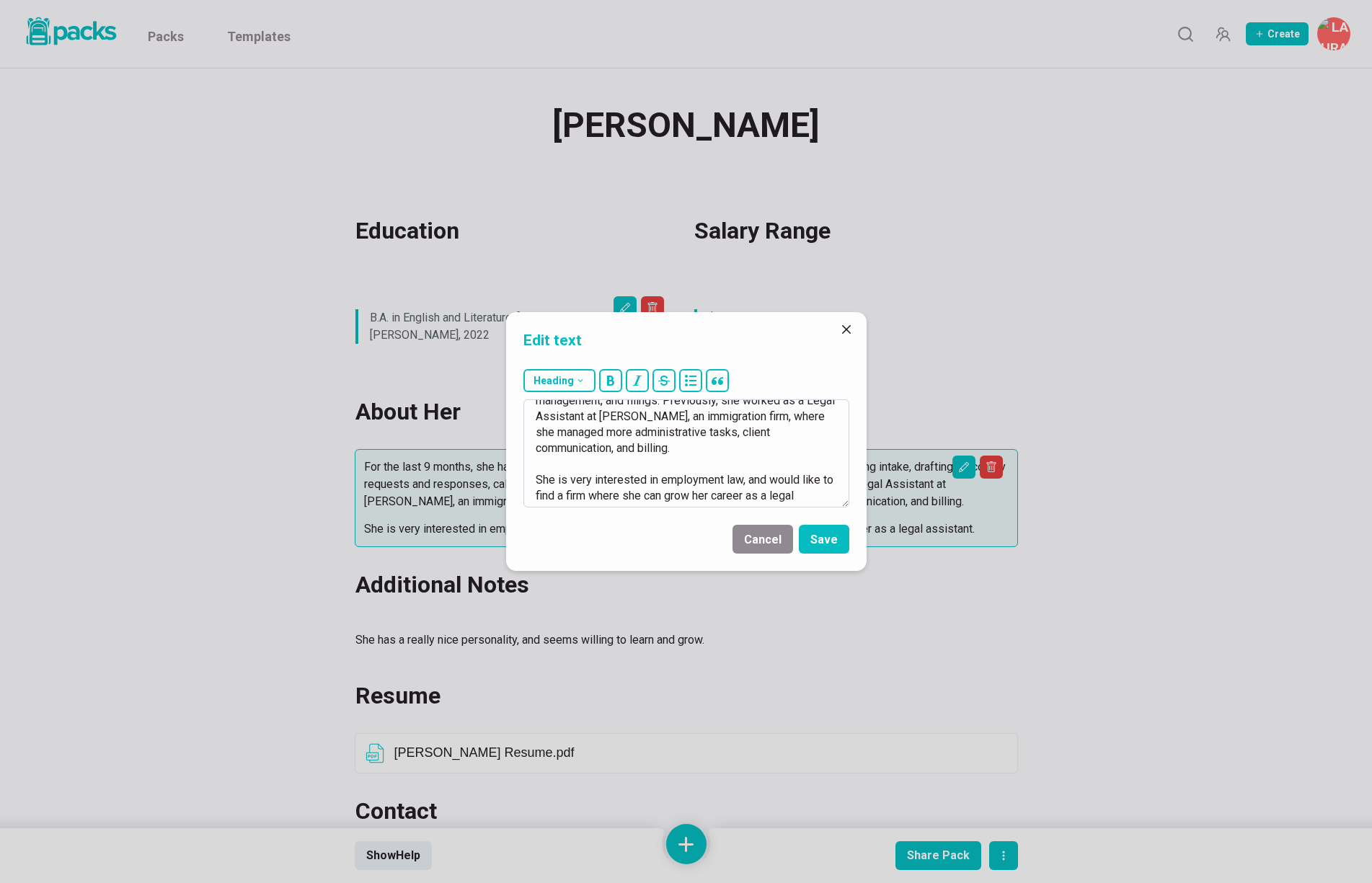
scroll to position [79, 0]
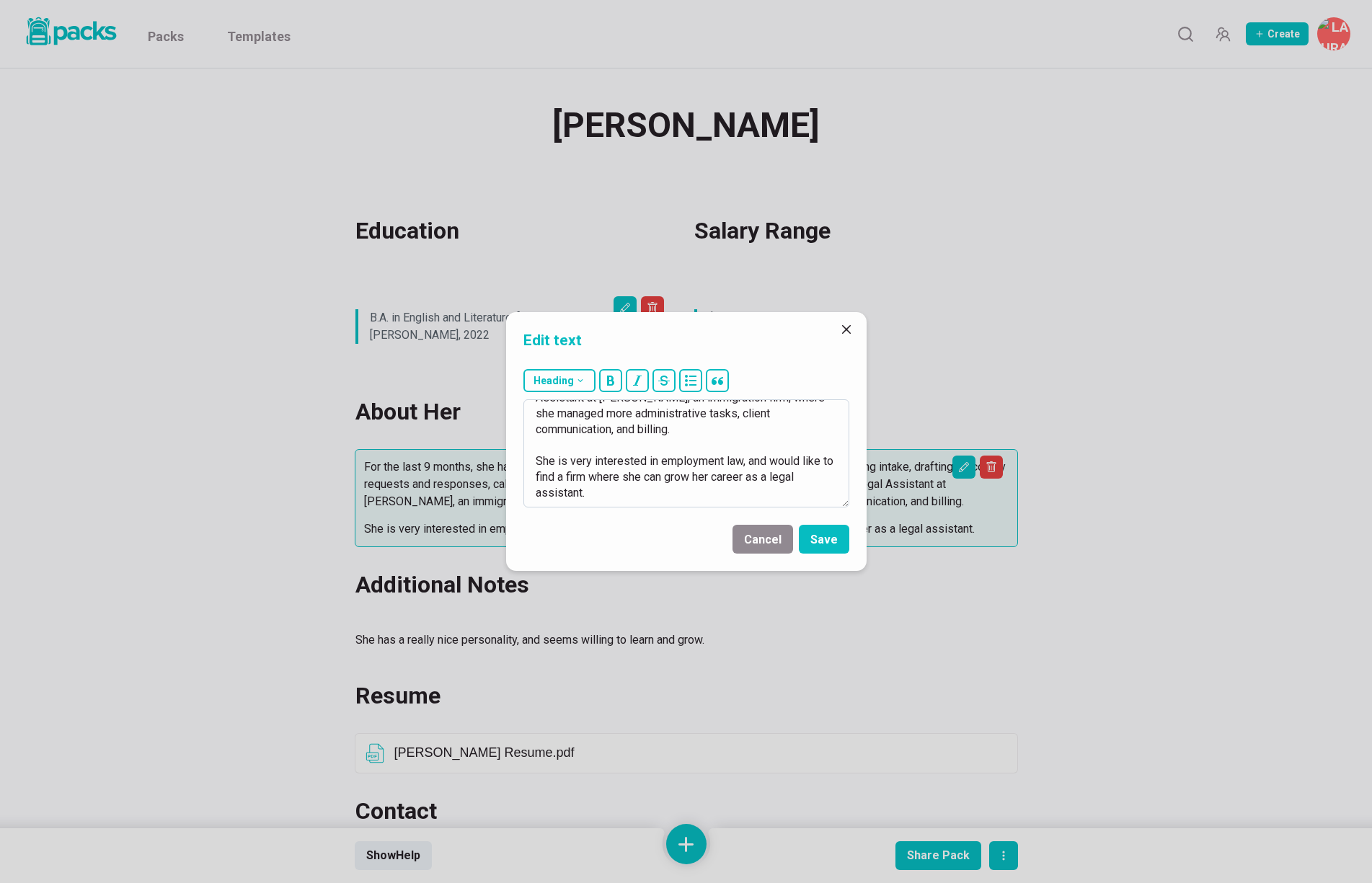
click at [708, 429] on textarea "For the last 9 months, she has been at [PERSON_NAME] & Associates, a debt colle…" at bounding box center [686, 454] width 326 height 108
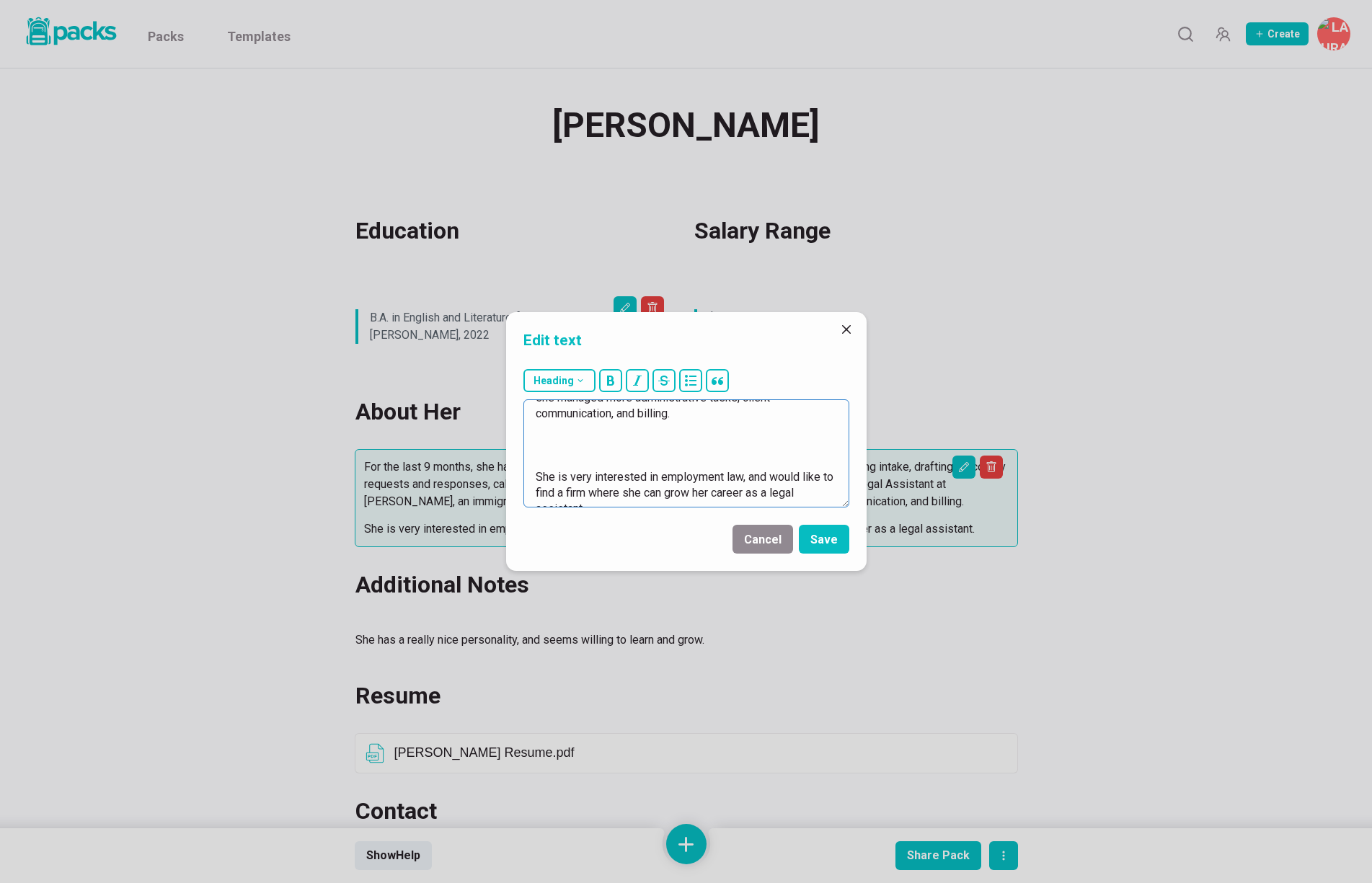
scroll to position [111, 0]
click at [749, 429] on textarea "For the last 9 months, she has been at [PERSON_NAME] & Associates, a debt colle…" at bounding box center [686, 454] width 326 height 108
type textarea "For the last 9 months, she has been at [PERSON_NAME] & Associates, a debt colle…"
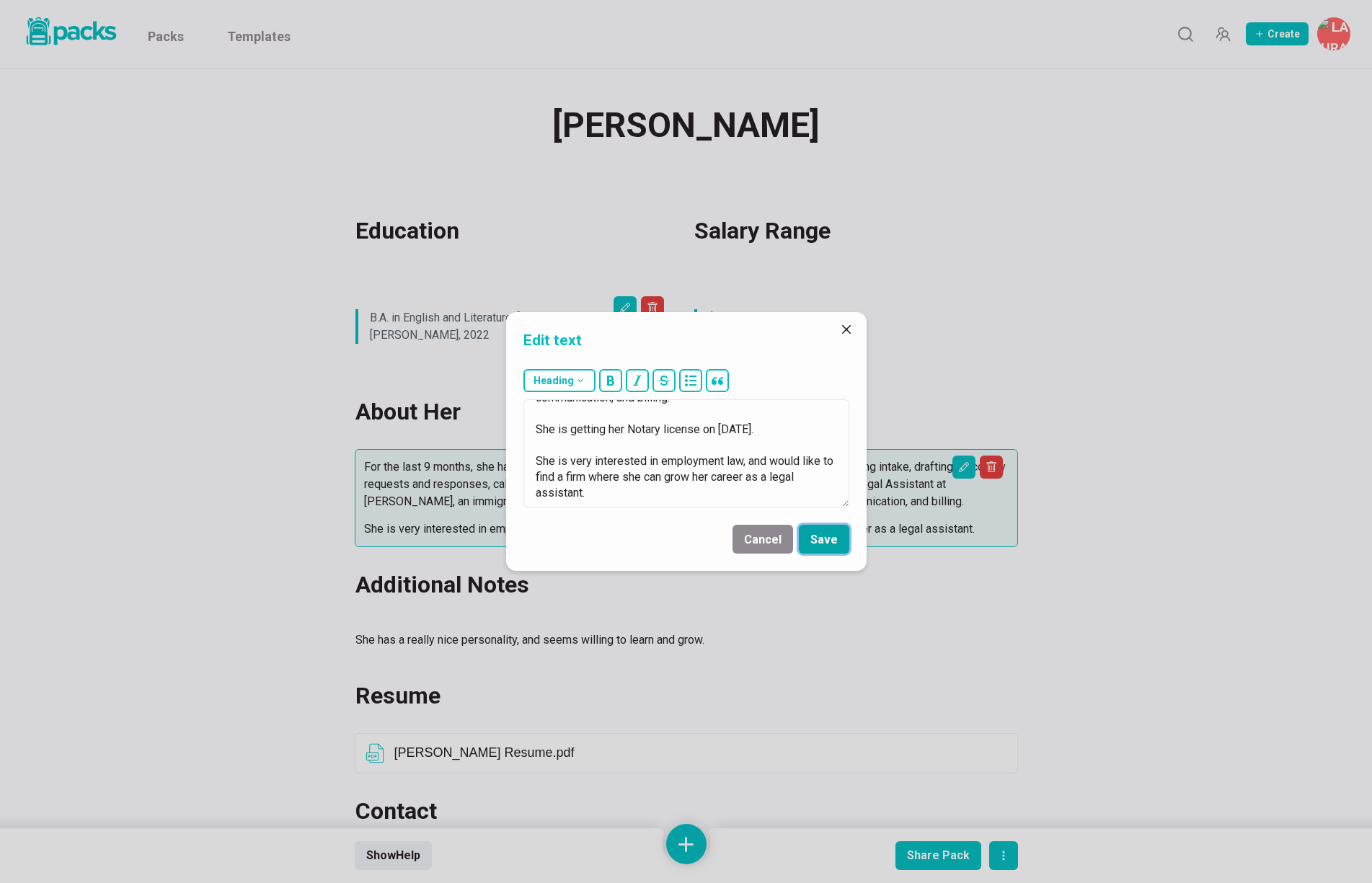
click at [828, 543] on button "Save" at bounding box center [824, 539] width 51 height 29
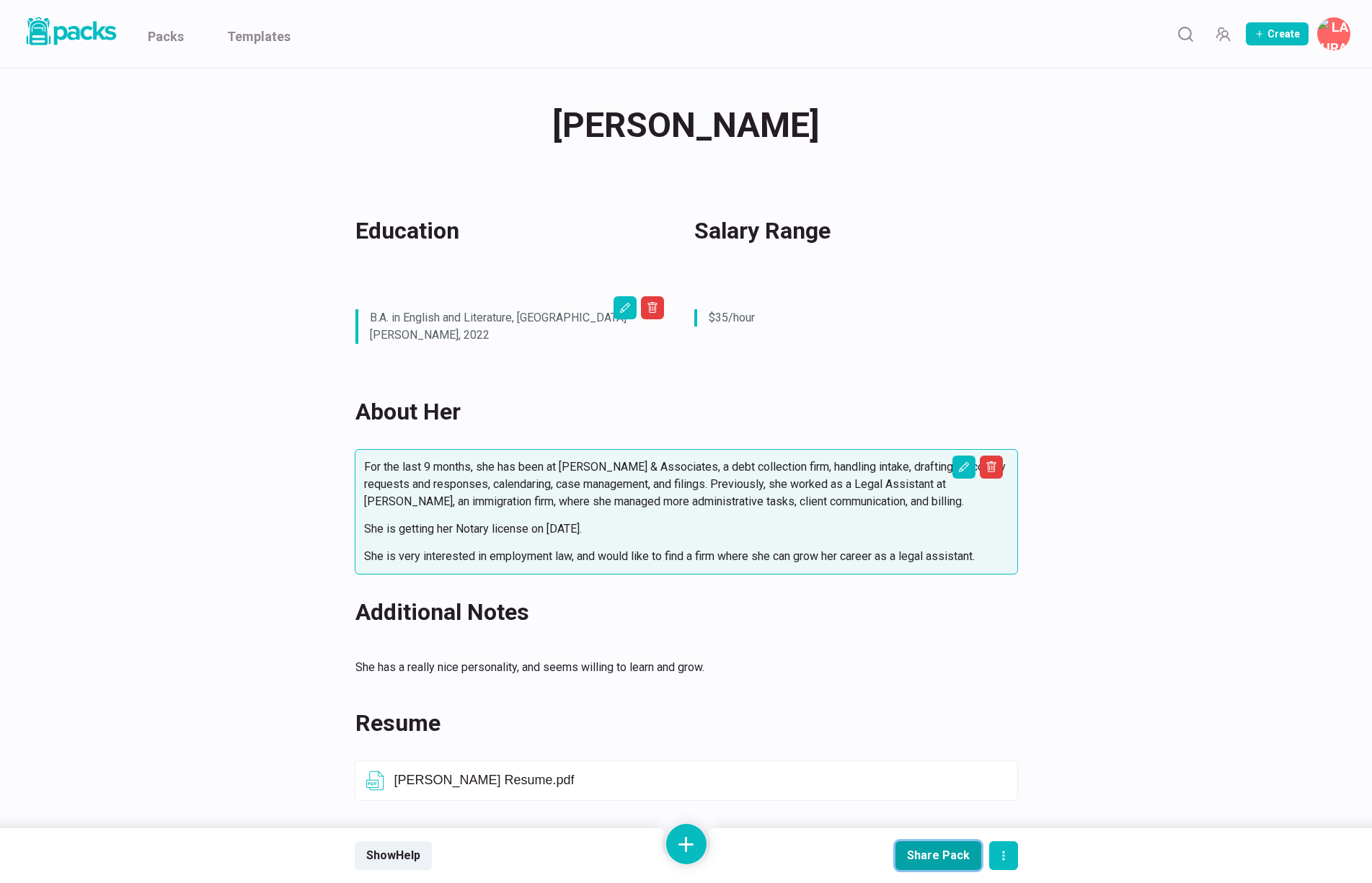
click at [943, 860] on div "Share Pack" at bounding box center [938, 856] width 63 height 13
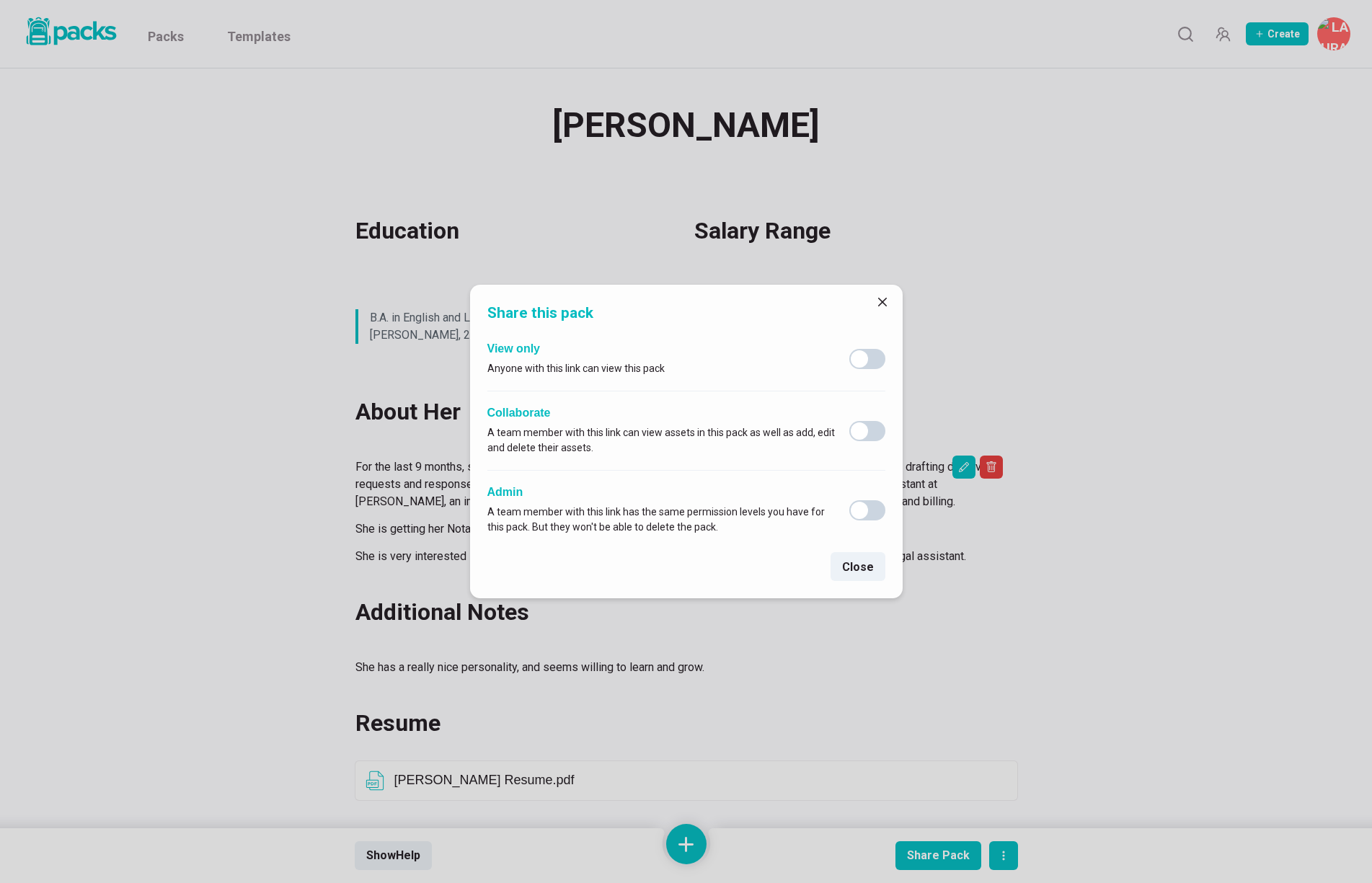
click at [864, 356] on span at bounding box center [859, 359] width 17 height 17
click at [850, 349] on input "checkbox" at bounding box center [849, 348] width 1 height 1
checkbox input "true"
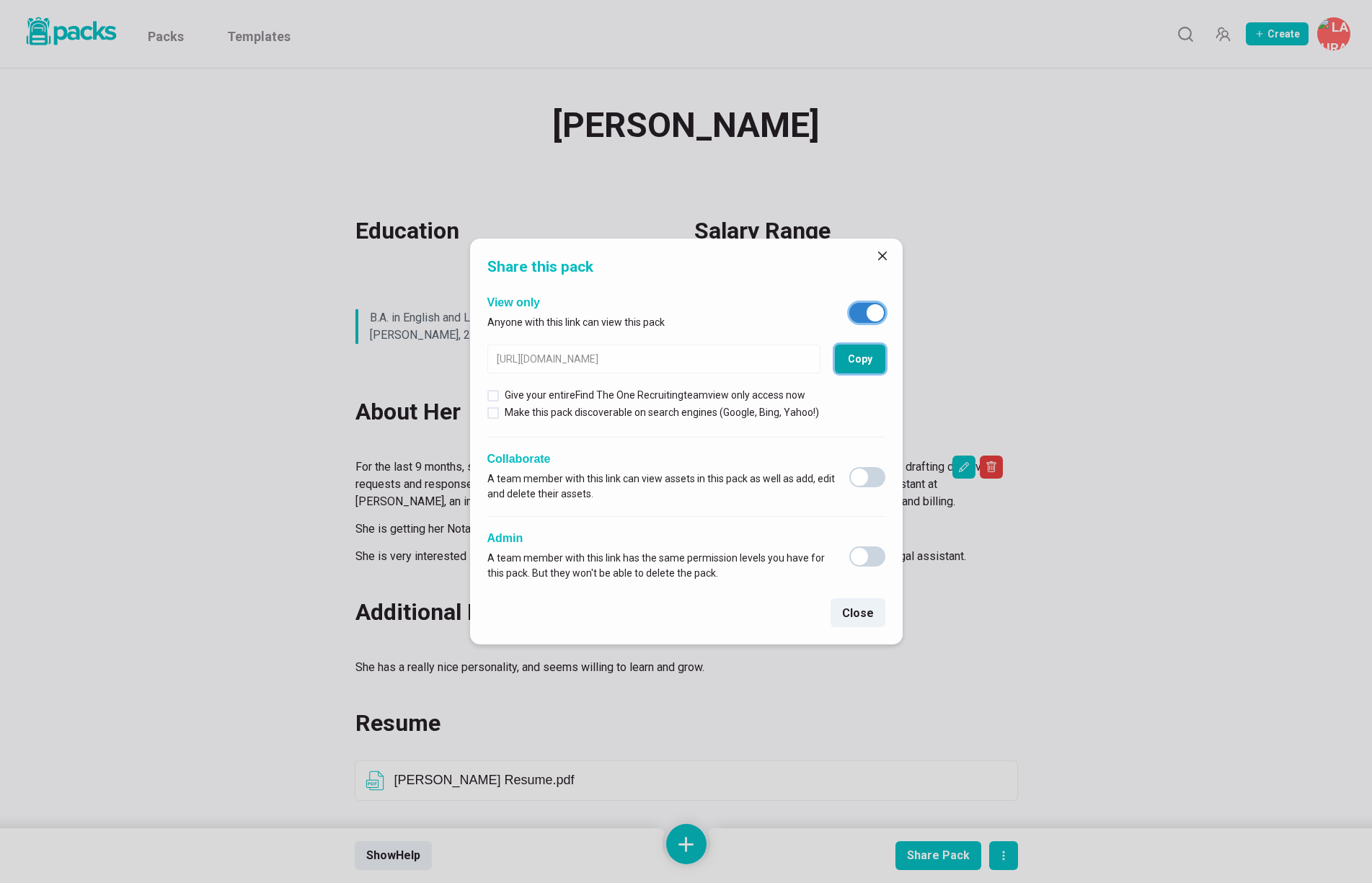
click at [865, 358] on button "Copy" at bounding box center [860, 359] width 51 height 29
click at [888, 256] on button "Close" at bounding box center [883, 256] width 23 height 23
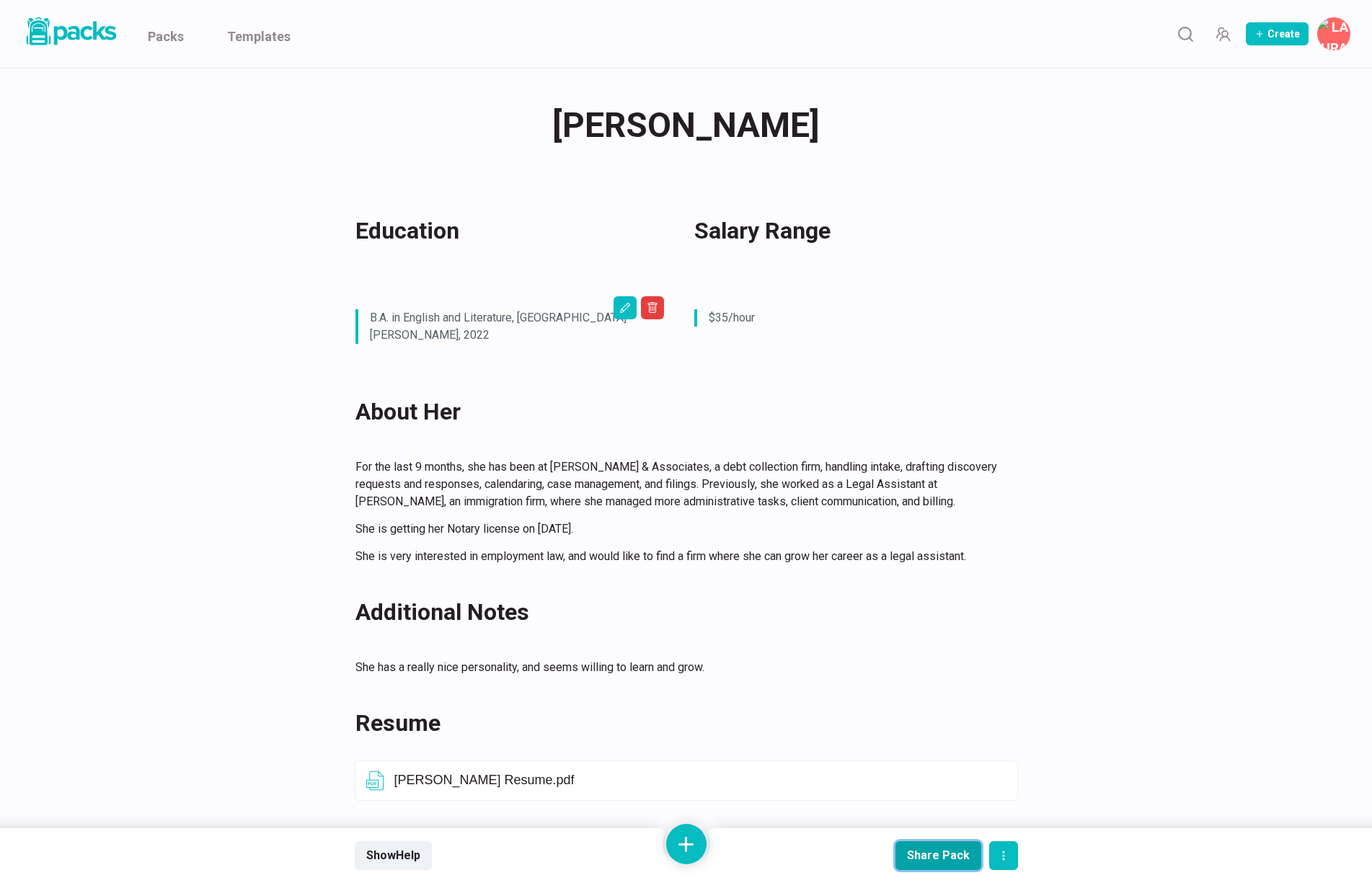
click at [939, 850] on div "Share Pack" at bounding box center [938, 856] width 63 height 13
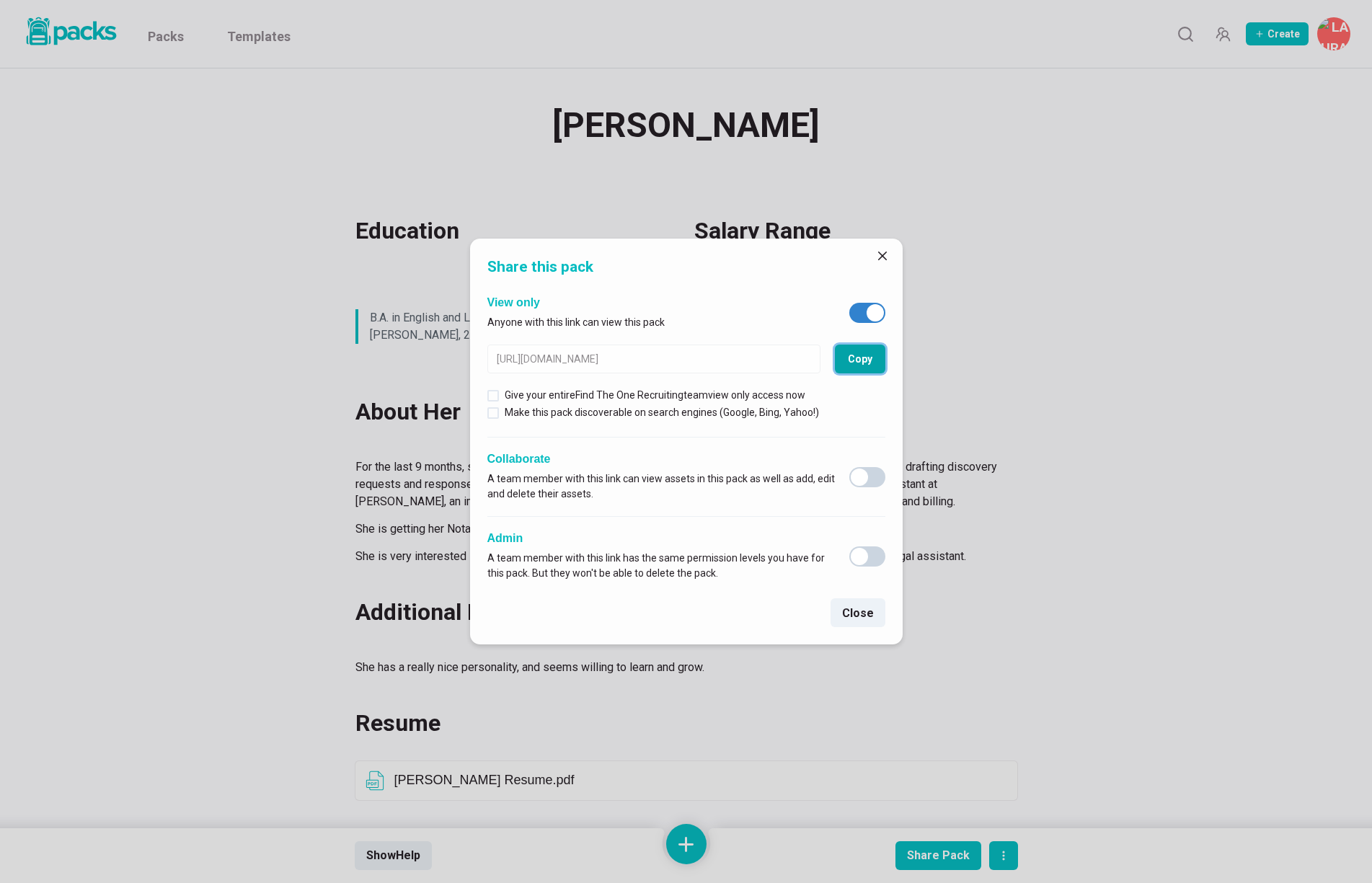
click at [865, 370] on button "Copy" at bounding box center [860, 359] width 51 height 29
click at [886, 259] on icon "Close" at bounding box center [881, 256] width 8 height 8
